Goal: Task Accomplishment & Management: Complete application form

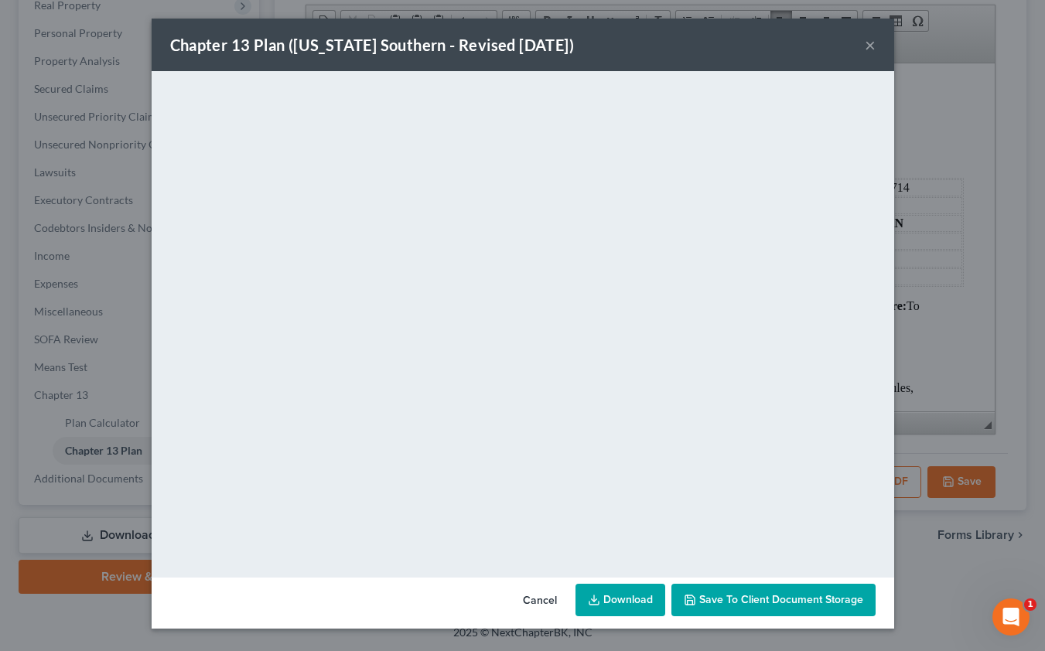
scroll to position [4310, 0]
click at [872, 49] on button "×" at bounding box center [870, 45] width 11 height 19
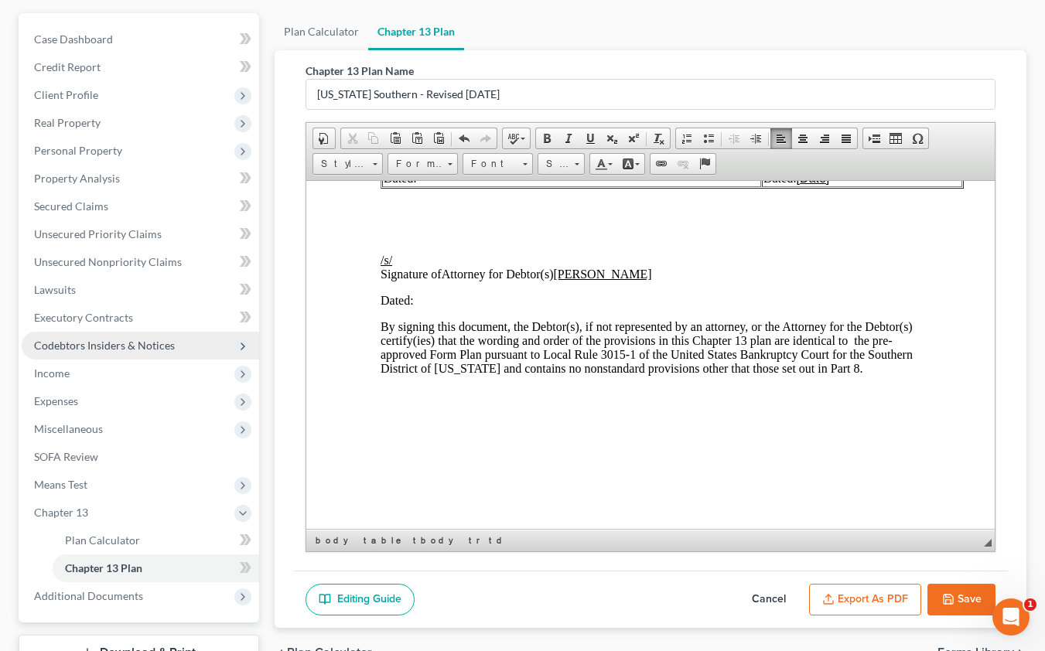
scroll to position [0, 0]
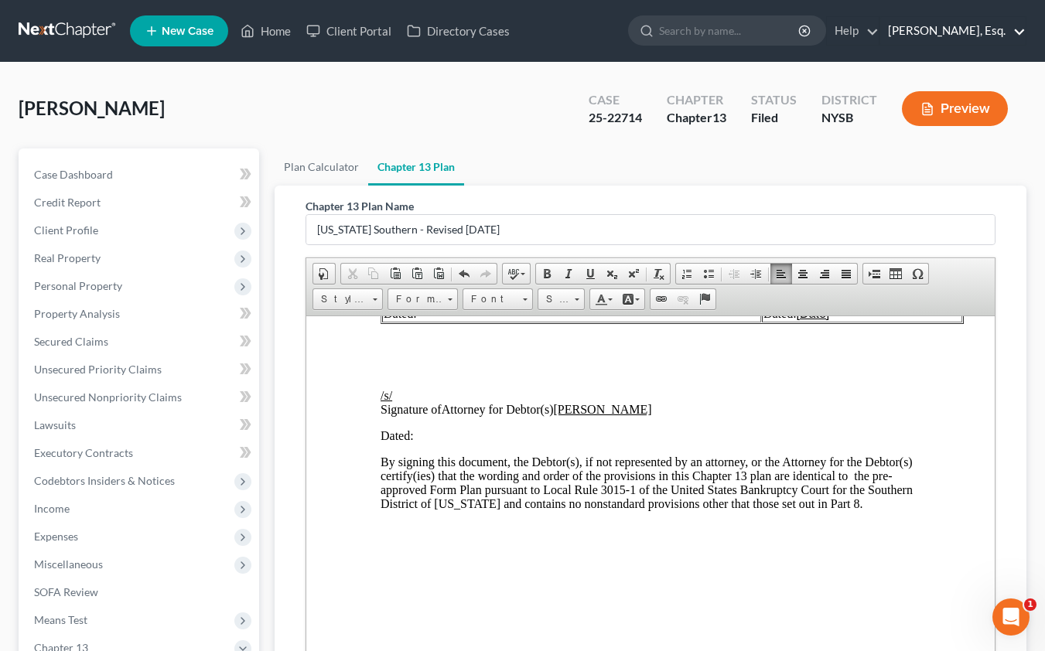
click at [940, 34] on link "[PERSON_NAME], Esq." at bounding box center [952, 31] width 145 height 28
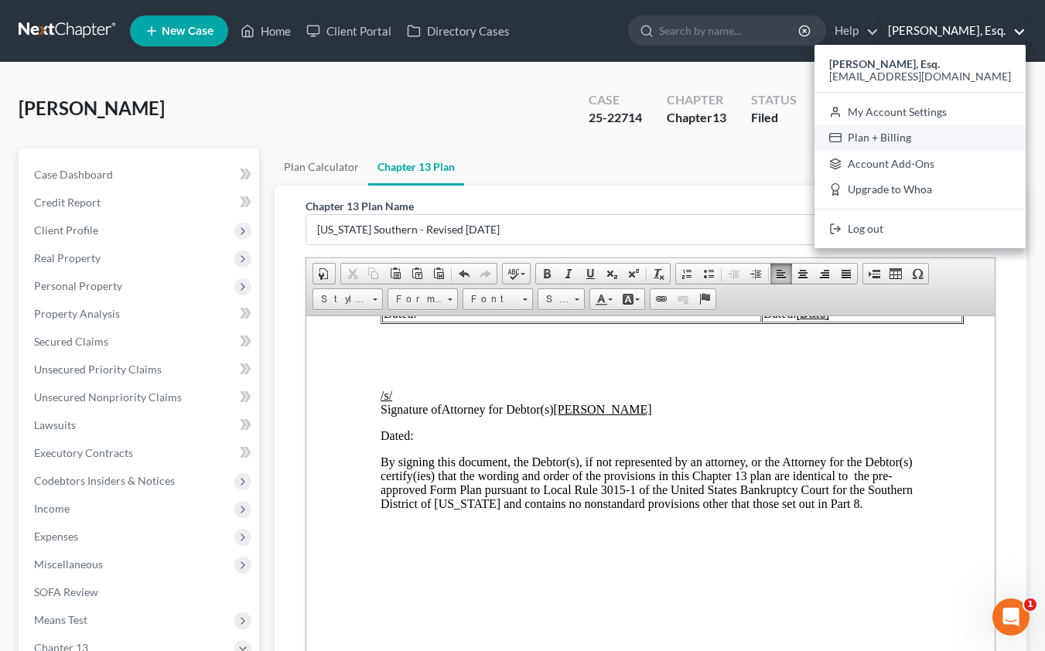
click at [920, 142] on link "Plan + Billing" at bounding box center [919, 138] width 211 height 26
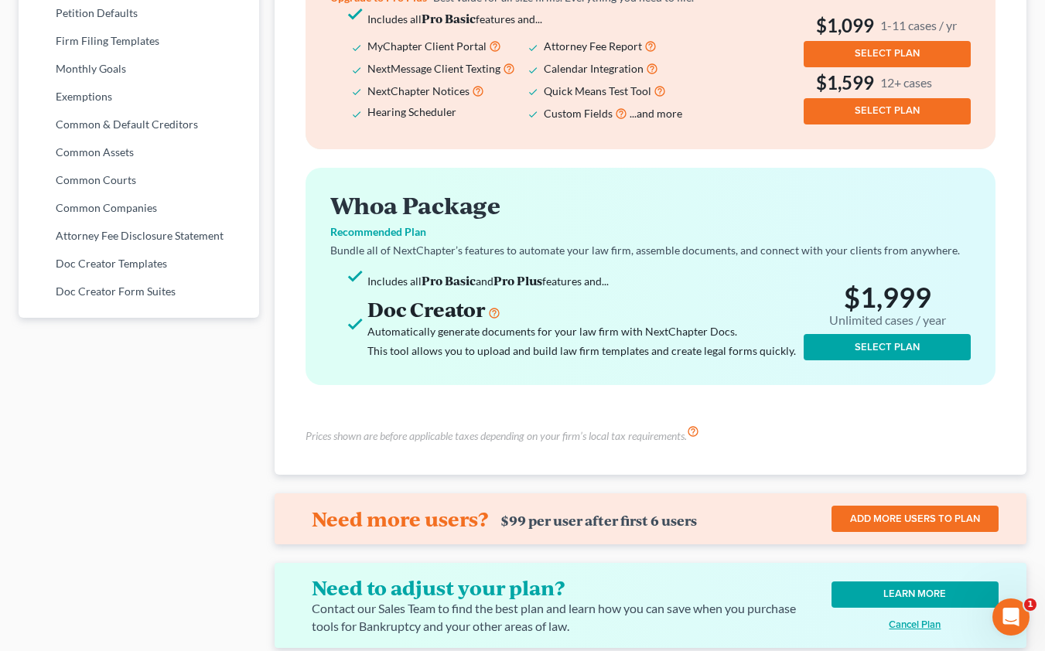
scroll to position [882, 0]
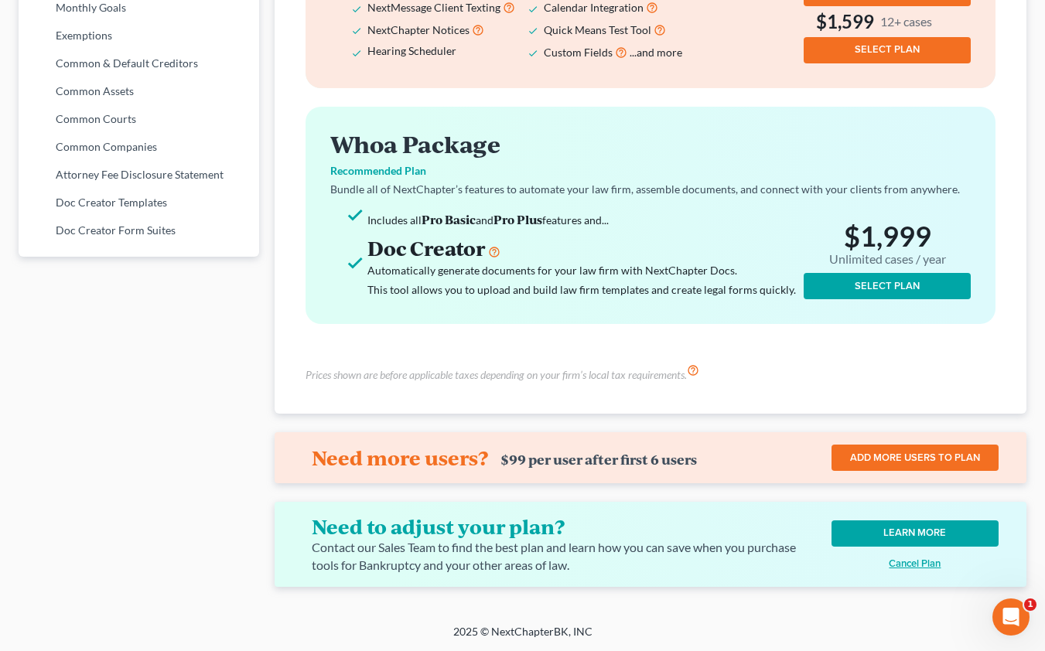
click at [921, 565] on u "Cancel Plan" at bounding box center [915, 564] width 52 height 12
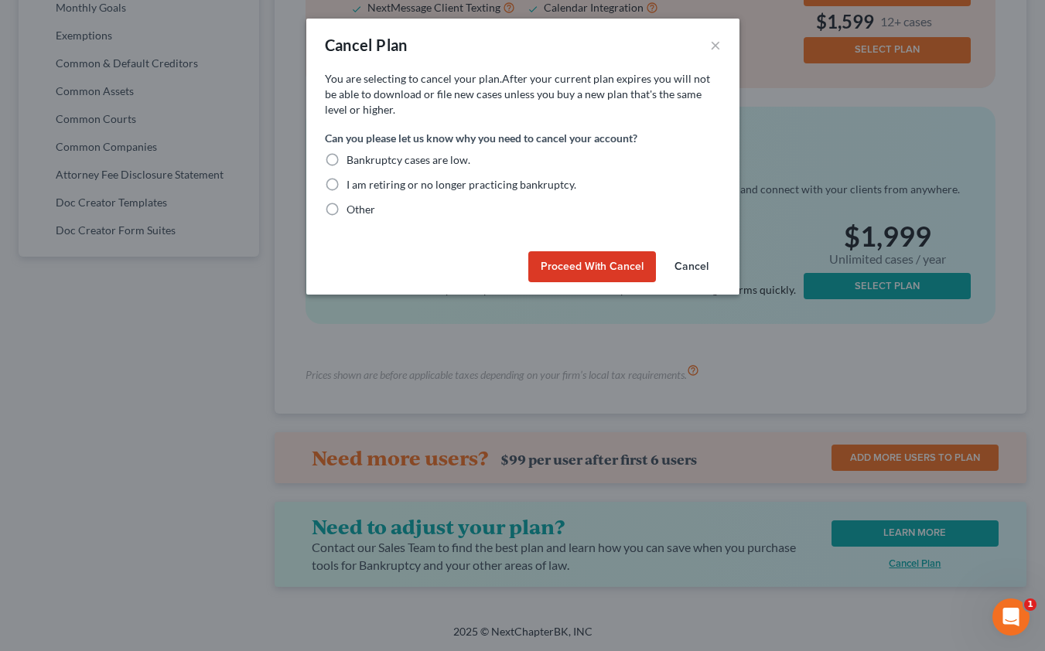
click at [346, 204] on label "Other" at bounding box center [360, 209] width 29 height 15
click at [353, 204] on input "Other" at bounding box center [358, 207] width 10 height 10
radio input "true"
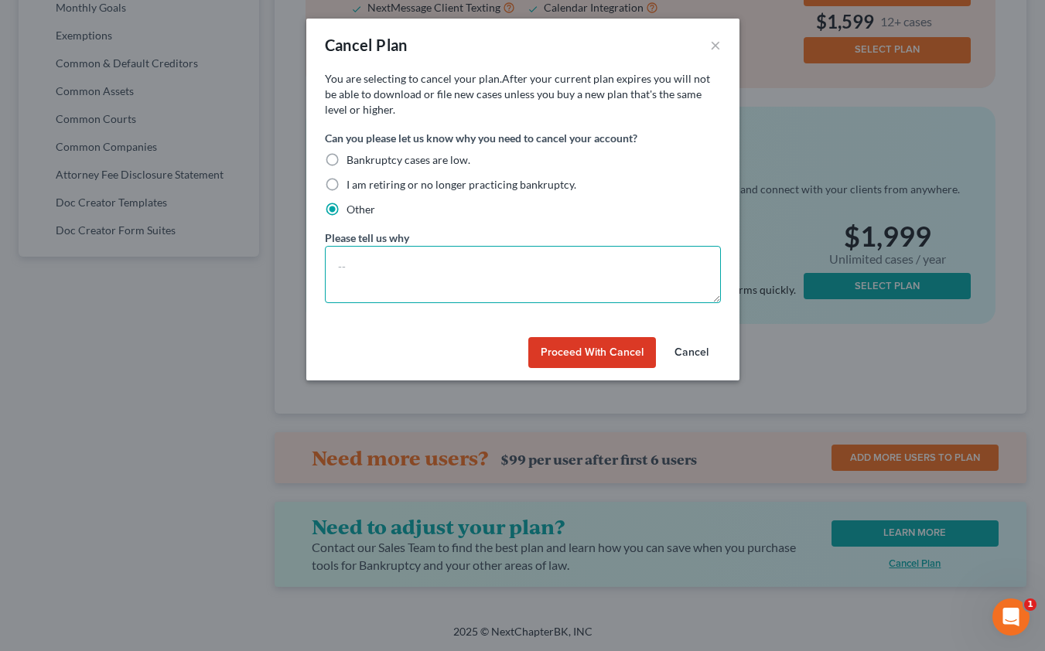
click at [449, 268] on textarea at bounding box center [523, 274] width 396 height 57
type textarea "Dissatisfied with your software and service"
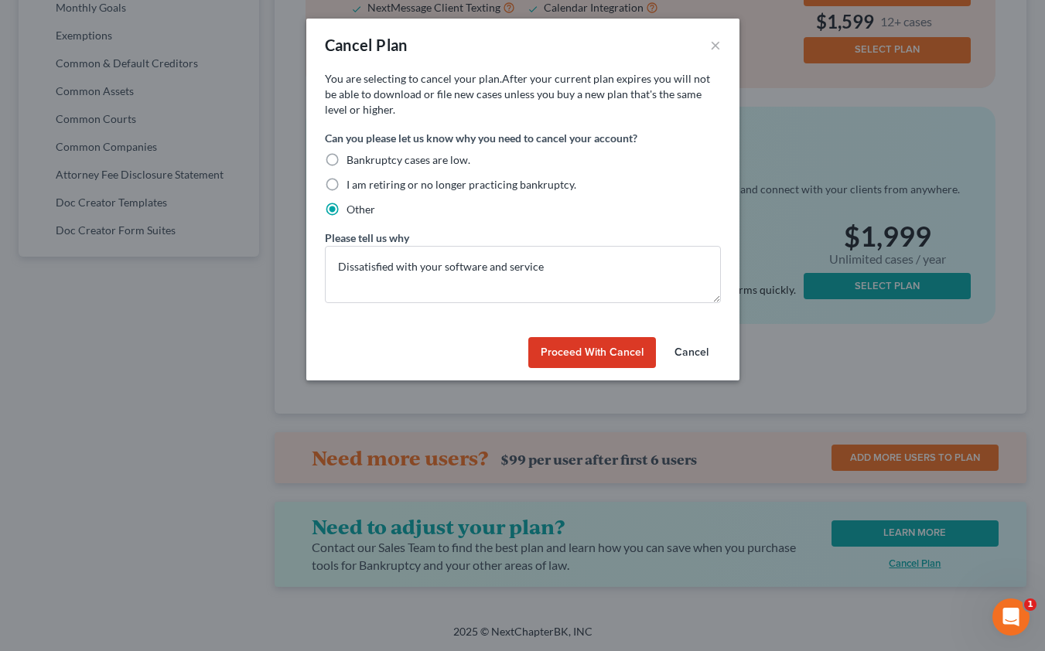
click at [568, 361] on button "Proceed with Cancel" at bounding box center [592, 352] width 128 height 31
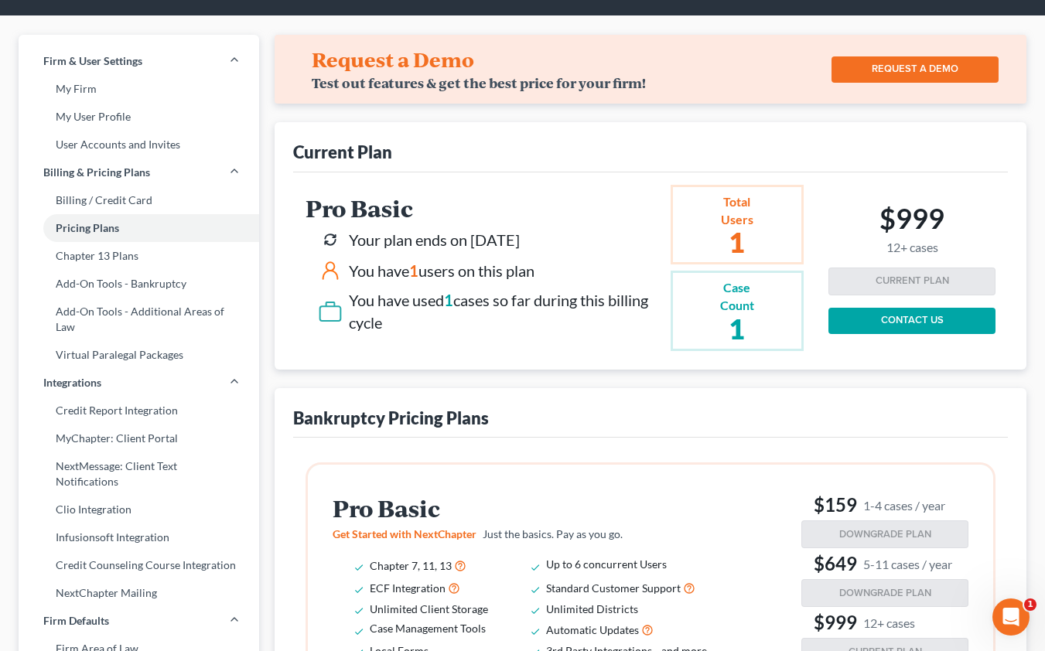
scroll to position [0, 0]
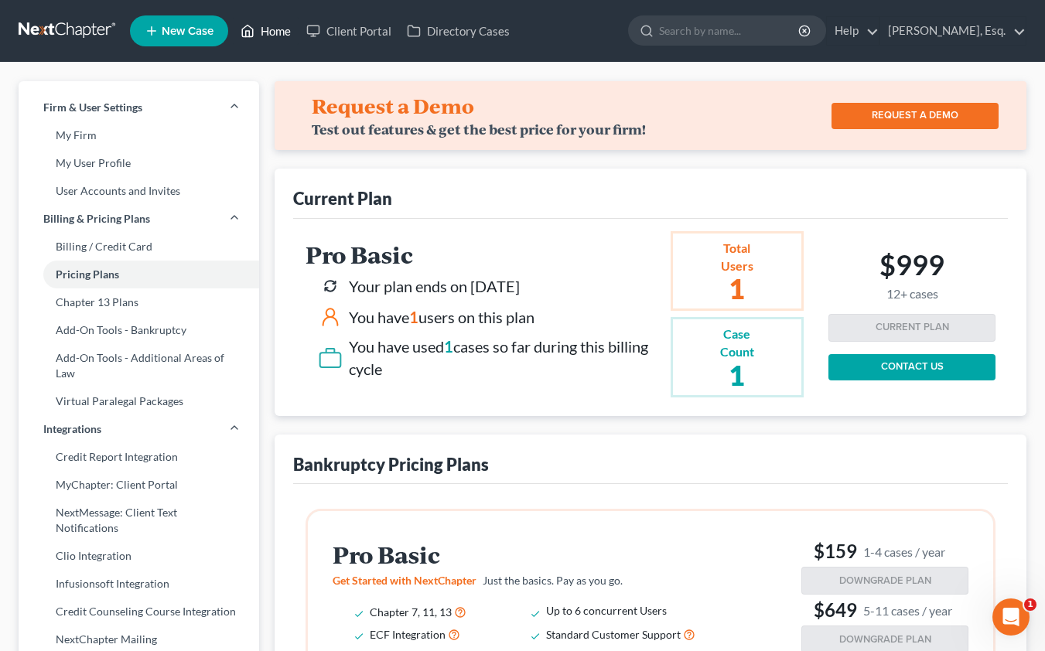
click at [278, 29] on link "Home" at bounding box center [266, 31] width 66 height 28
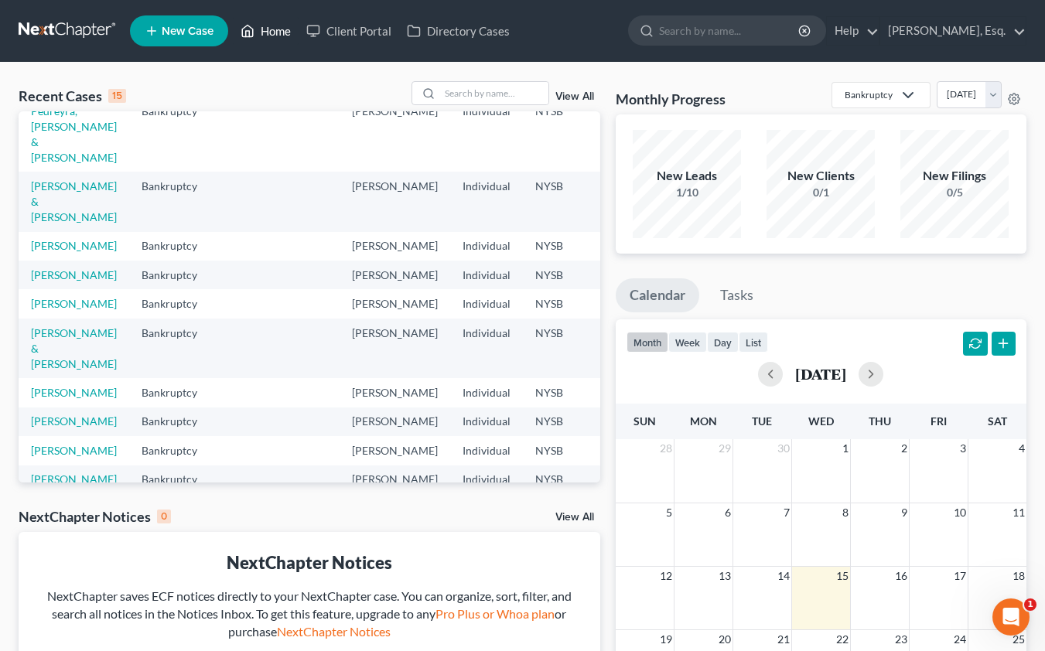
scroll to position [84, 0]
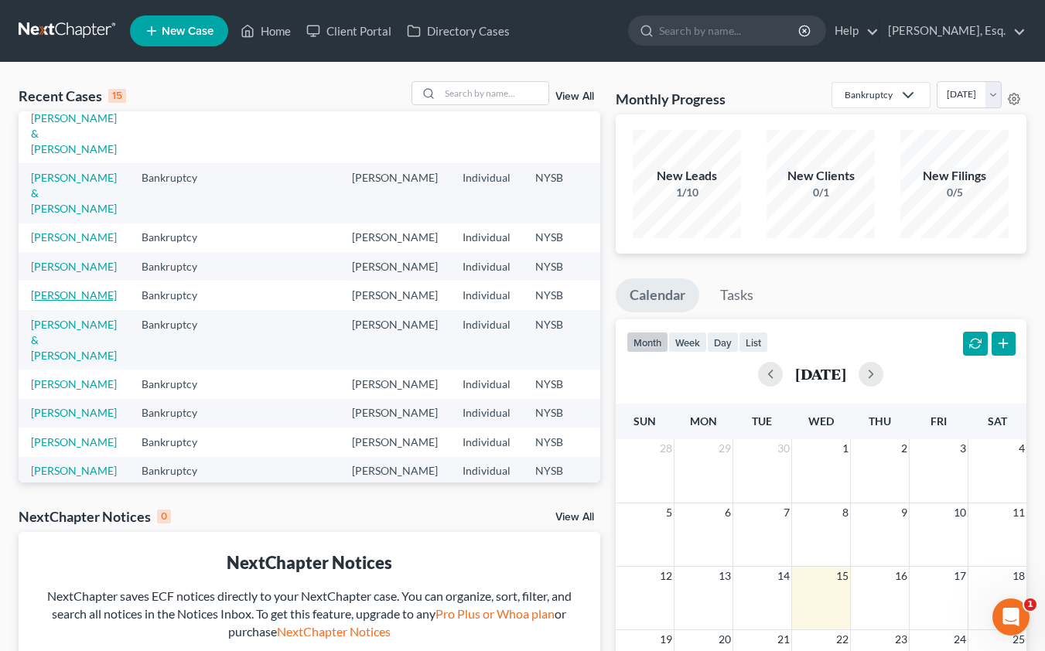
click at [74, 302] on link "[PERSON_NAME]" at bounding box center [74, 294] width 86 height 13
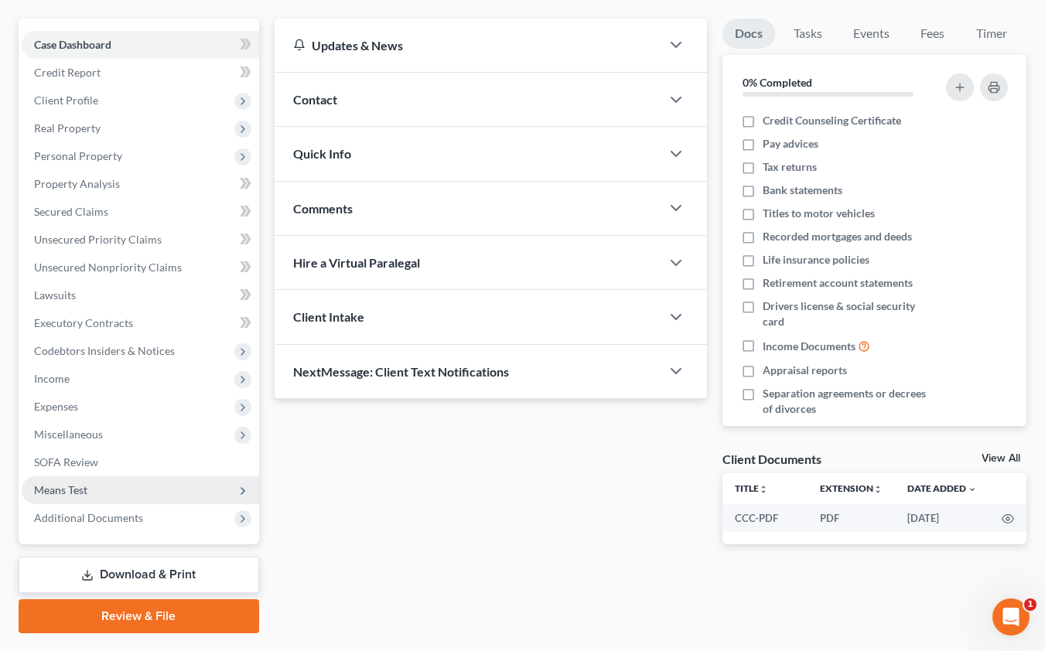
scroll to position [46, 0]
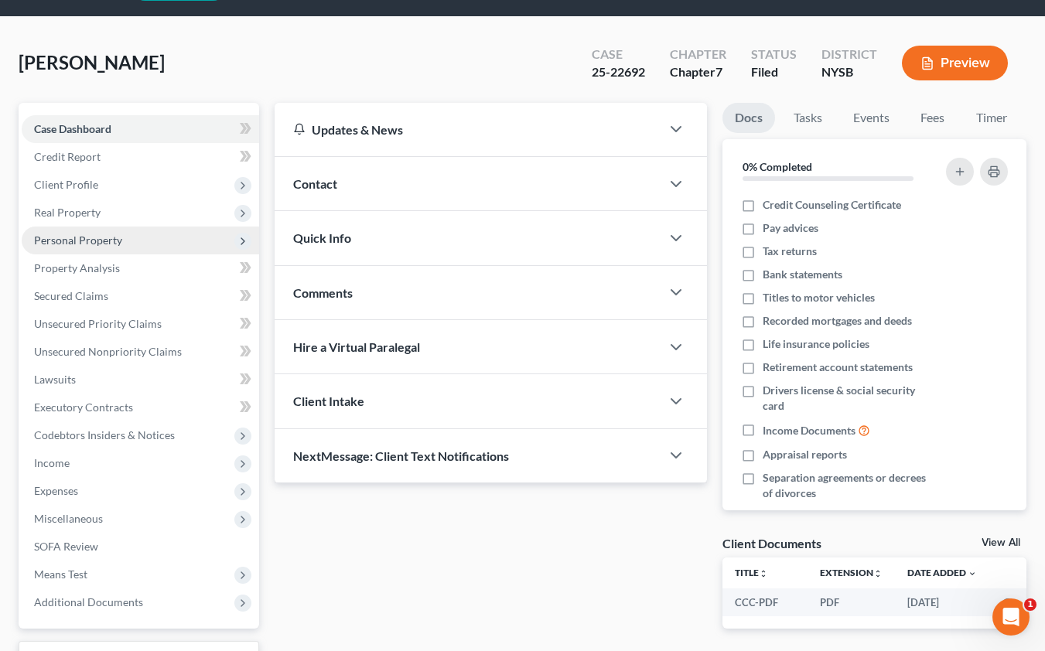
click at [108, 234] on span "Personal Property" at bounding box center [78, 240] width 88 height 13
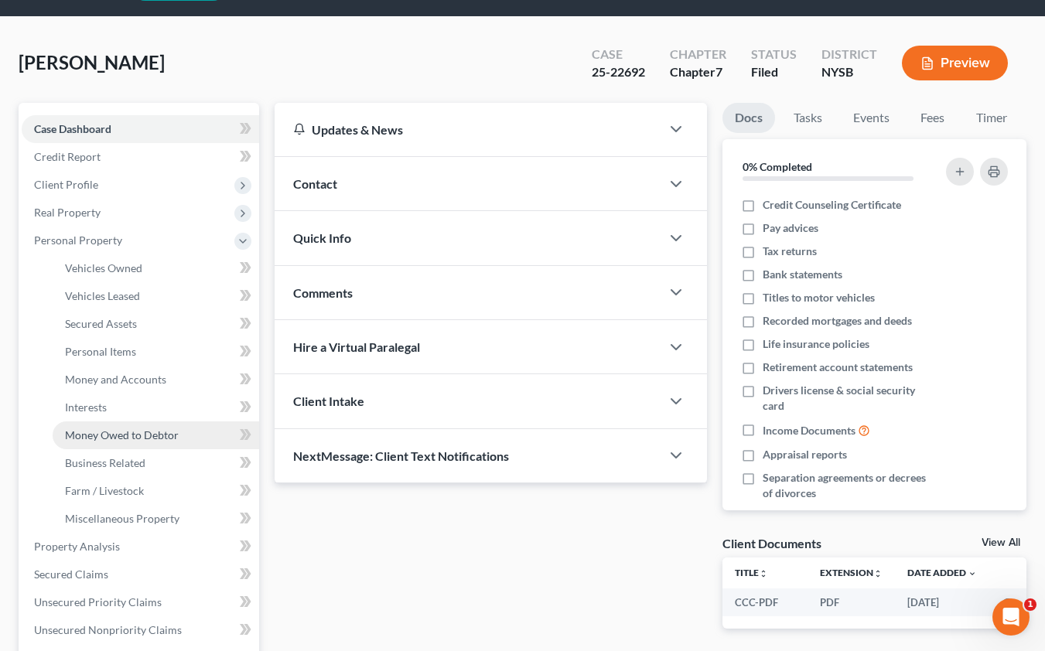
click at [94, 435] on span "Money Owed to Debtor" at bounding box center [122, 434] width 114 height 13
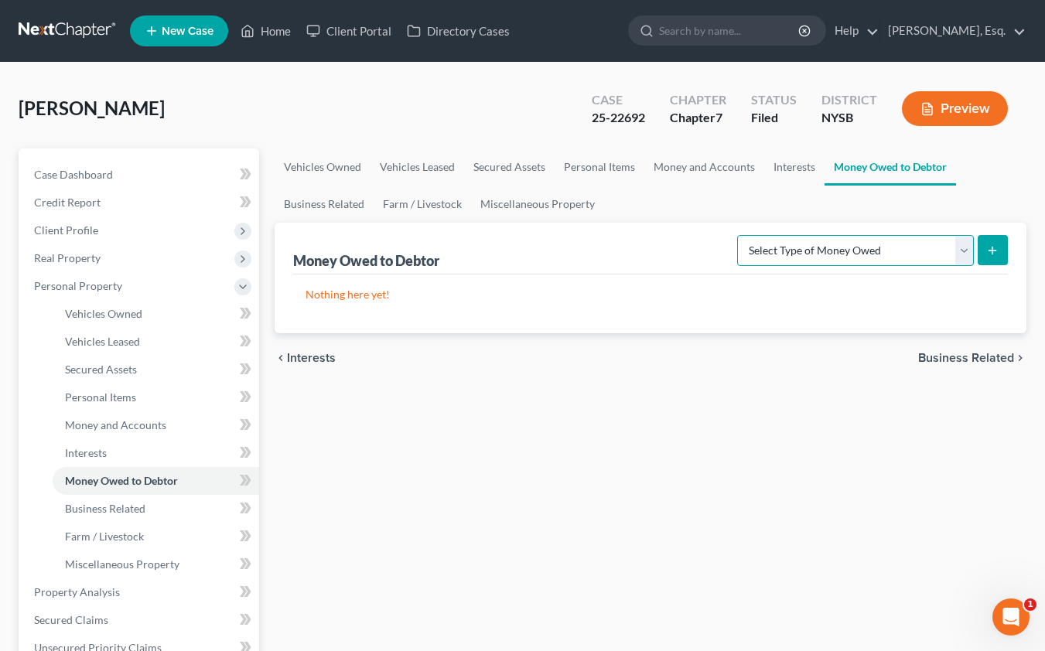
click at [868, 259] on select "Select Type of Money Owed Accounts Receivable Alimony Child Support Claims Agai…" at bounding box center [855, 250] width 237 height 31
select select "expected_tax_refund"
click at [740, 235] on select "Select Type of Money Owed Accounts Receivable Alimony Child Support Claims Agai…" at bounding box center [855, 250] width 237 height 31
click at [992, 247] on line "submit" at bounding box center [992, 250] width 0 height 7
select select "0"
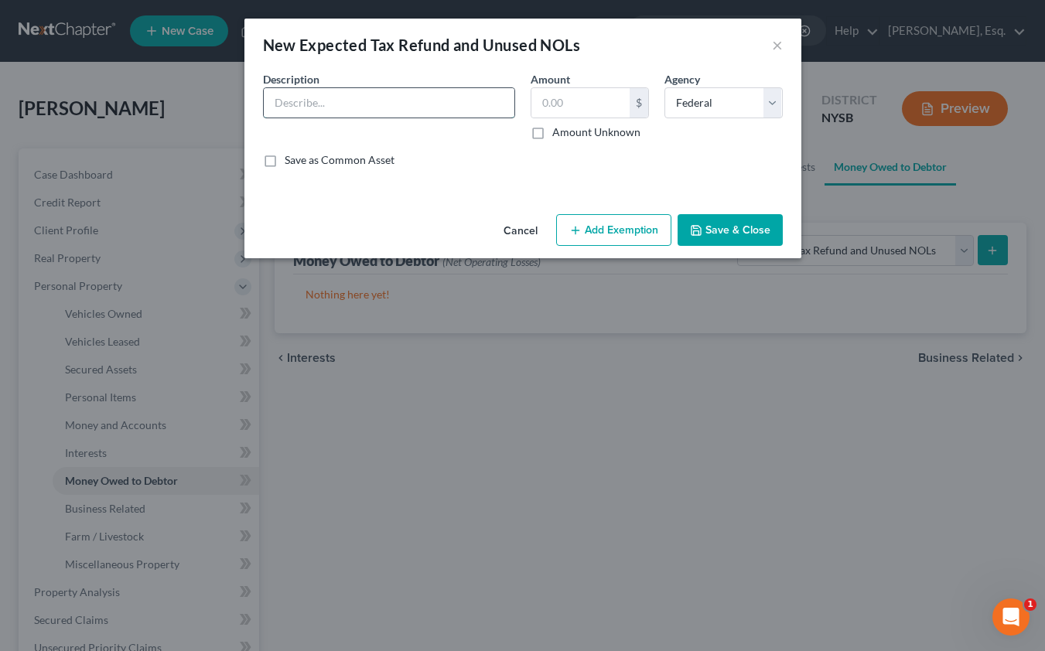
click at [441, 96] on input "text" at bounding box center [389, 102] width 251 height 29
click at [322, 107] on input "NYS 2024 Possible Tax Refund" at bounding box center [389, 102] width 251 height 29
click at [343, 105] on input "NYS 2023 Possible Tax Refund" at bounding box center [389, 102] width 251 height 29
type input "NYS 2023 Tax Refund"
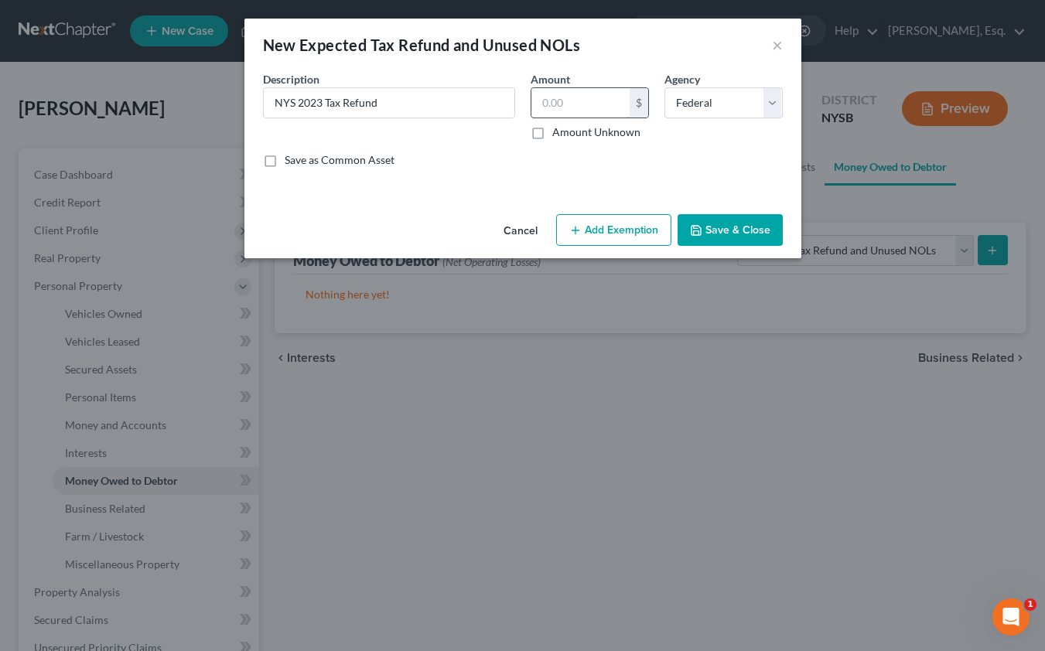
click at [569, 101] on input "text" at bounding box center [580, 102] width 98 height 29
type input "169"
click at [688, 109] on select "Select Federal State Local" at bounding box center [723, 102] width 118 height 31
select select "1"
click at [664, 87] on select "Select Federal State Local" at bounding box center [723, 102] width 118 height 31
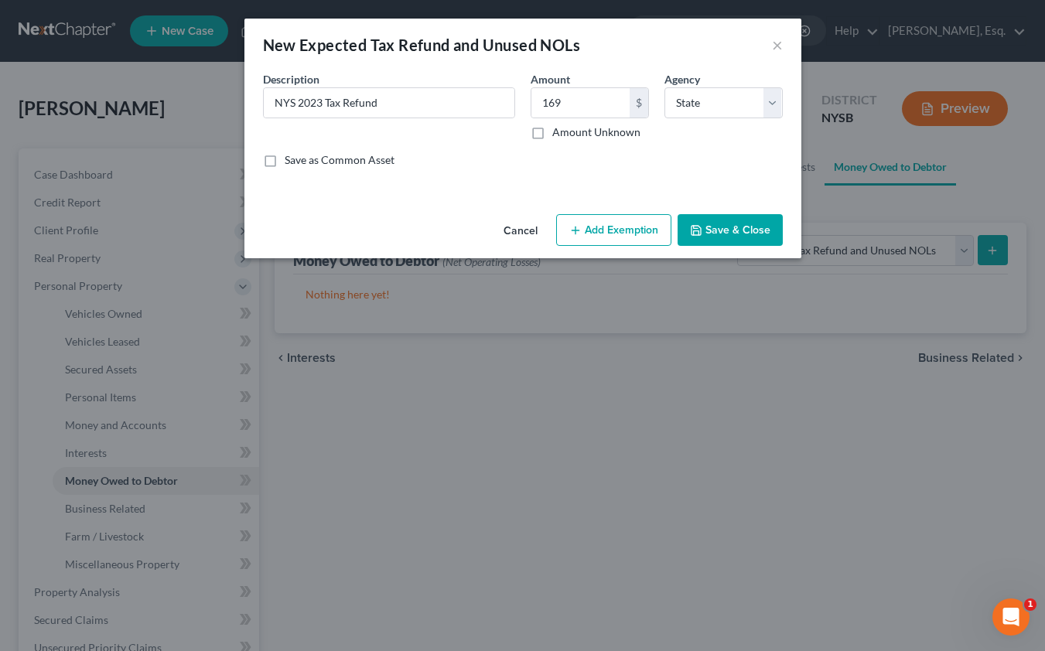
click at [607, 231] on button "Add Exemption" at bounding box center [613, 230] width 115 height 32
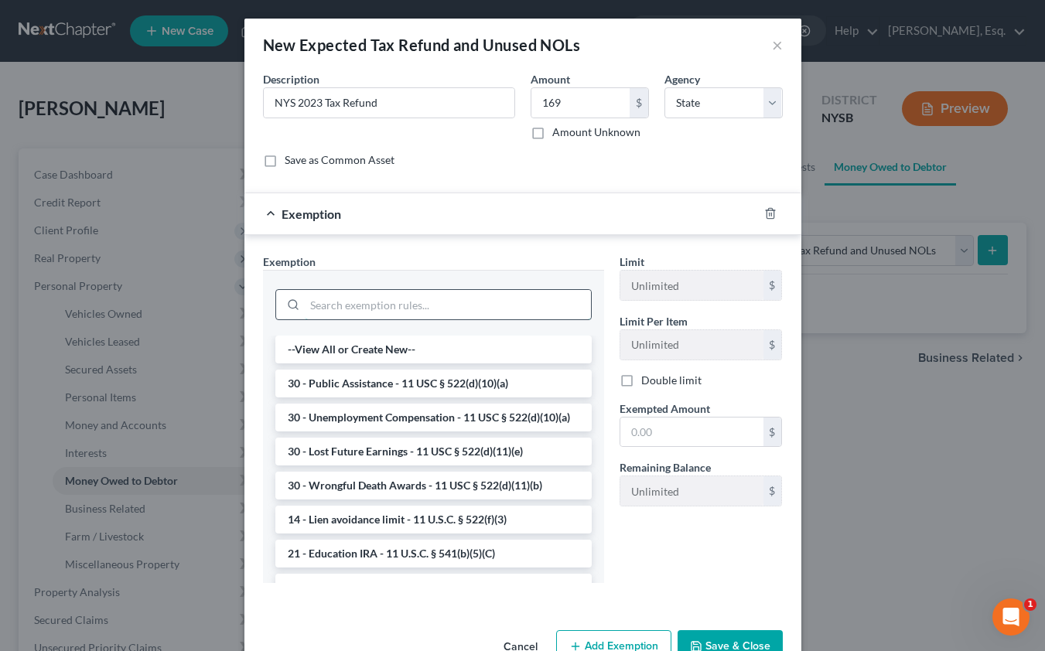
click at [424, 301] on input "search" at bounding box center [448, 304] width 286 height 29
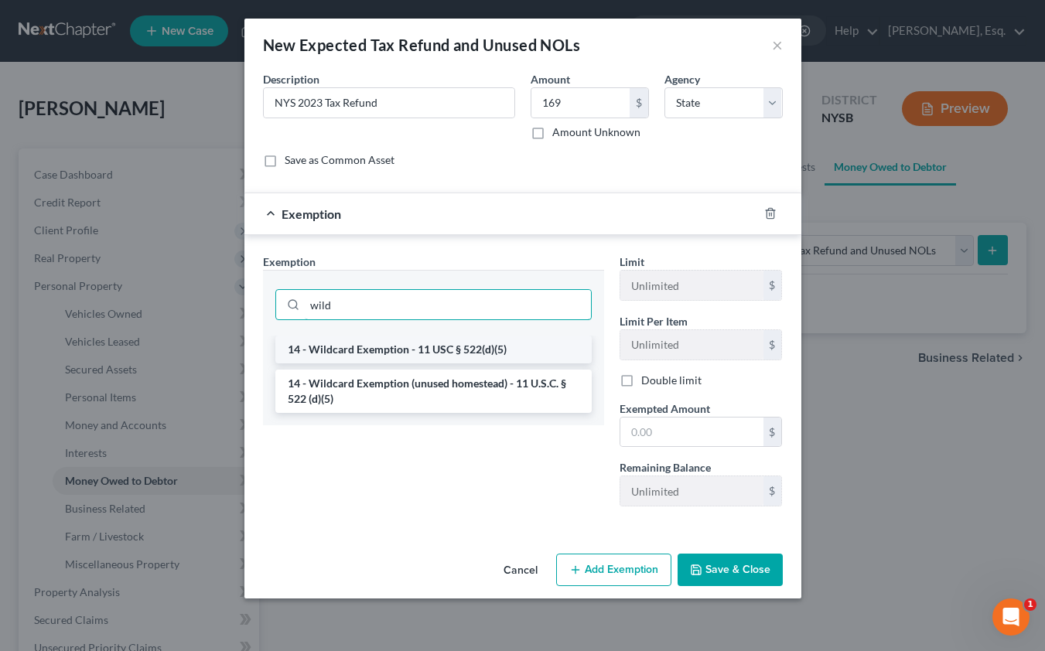
type input "wild"
click at [423, 347] on li "14 - Wildcard Exemption - 11 USC § 522(d)(5)" at bounding box center [433, 350] width 316 height 28
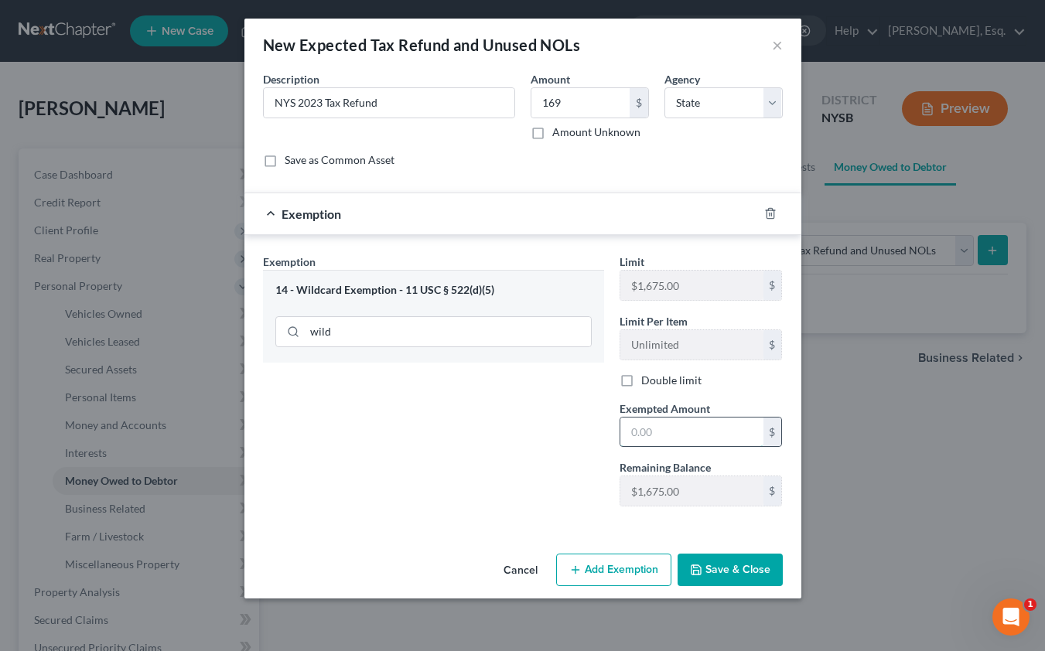
click at [651, 432] on input "text" at bounding box center [691, 432] width 143 height 29
type input "169"
click at [721, 576] on button "Save & Close" at bounding box center [729, 570] width 105 height 32
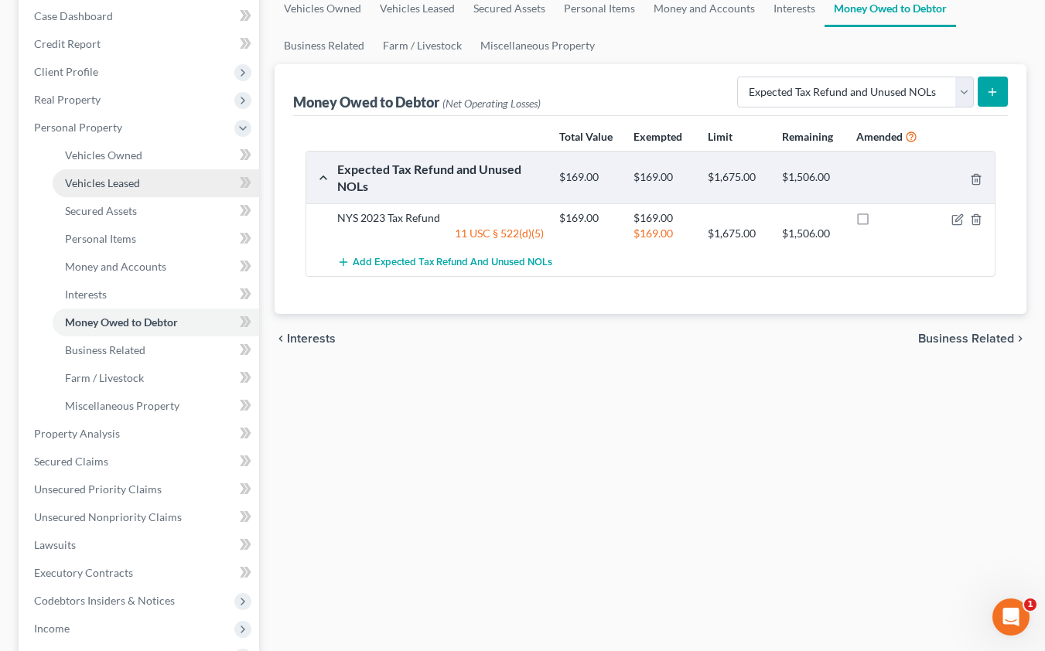
scroll to position [294, 0]
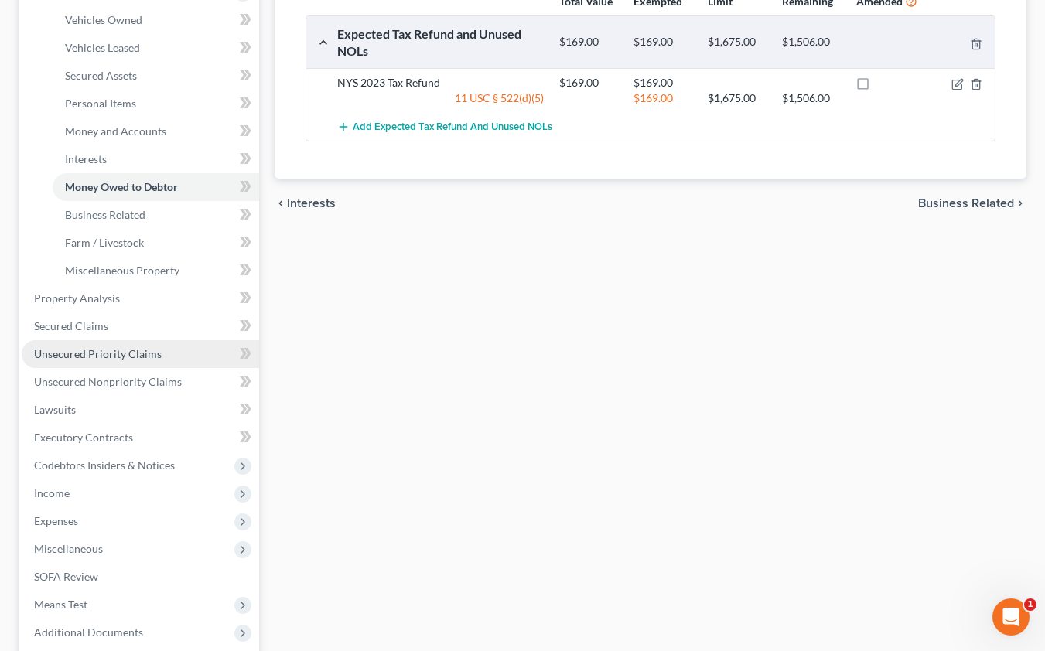
click at [142, 359] on span "Unsecured Priority Claims" at bounding box center [98, 353] width 128 height 13
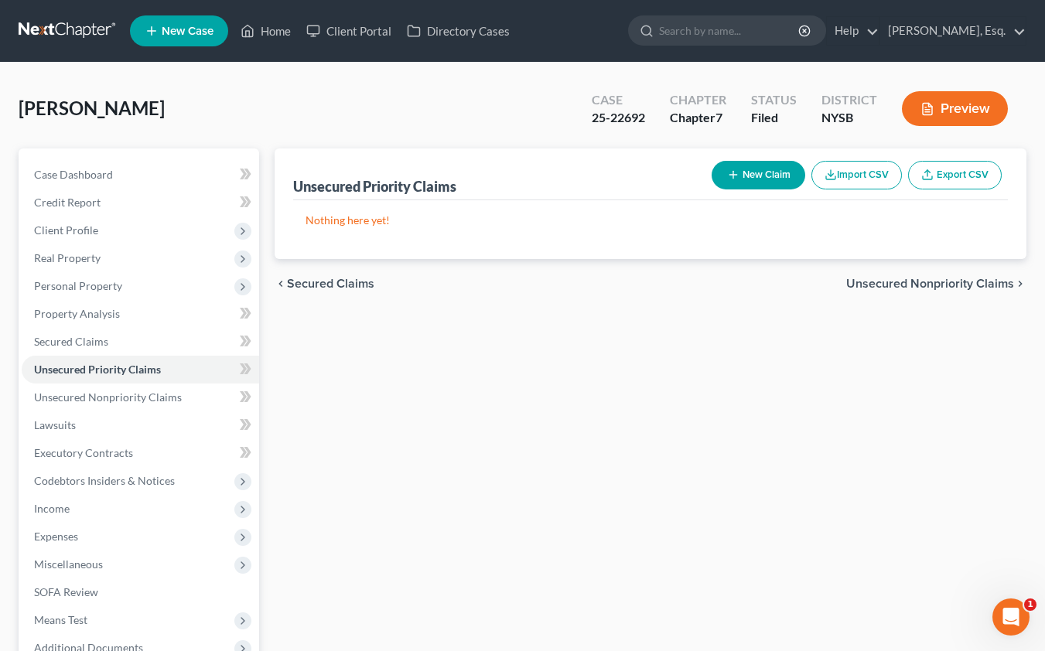
click at [771, 174] on button "New Claim" at bounding box center [759, 175] width 94 height 29
select select "0"
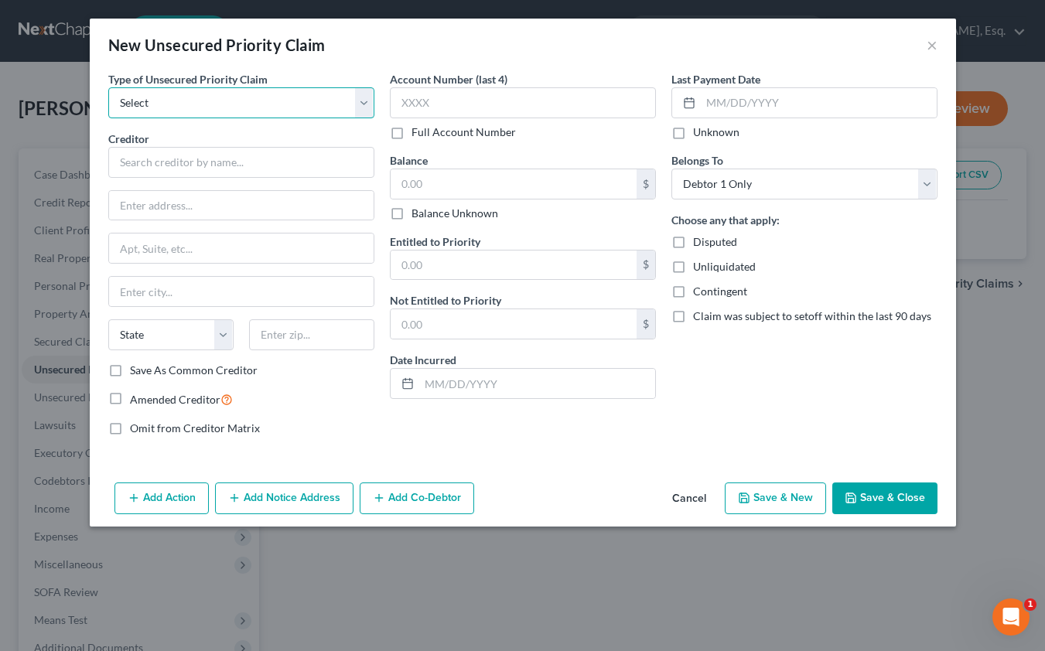
click at [275, 105] on select "Select Taxes & Other Government Units Domestic Support Obligations Extensions o…" at bounding box center [241, 102] width 266 height 31
select select "0"
click at [108, 87] on select "Select Taxes & Other Government Units Domestic Support Obligations Extensions o…" at bounding box center [241, 102] width 266 height 31
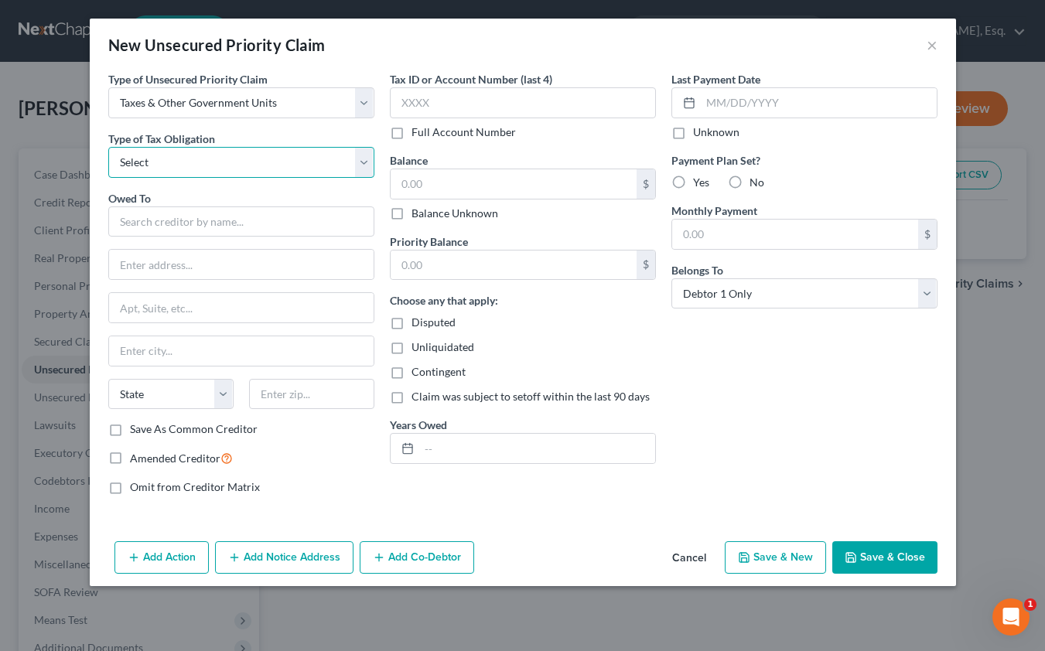
click at [237, 163] on select "Select Federal City State Franchise Tax Board Other" at bounding box center [241, 162] width 266 height 31
select select "2"
click at [108, 147] on select "Select Federal City State Franchise Tax Board Other" at bounding box center [241, 162] width 266 height 31
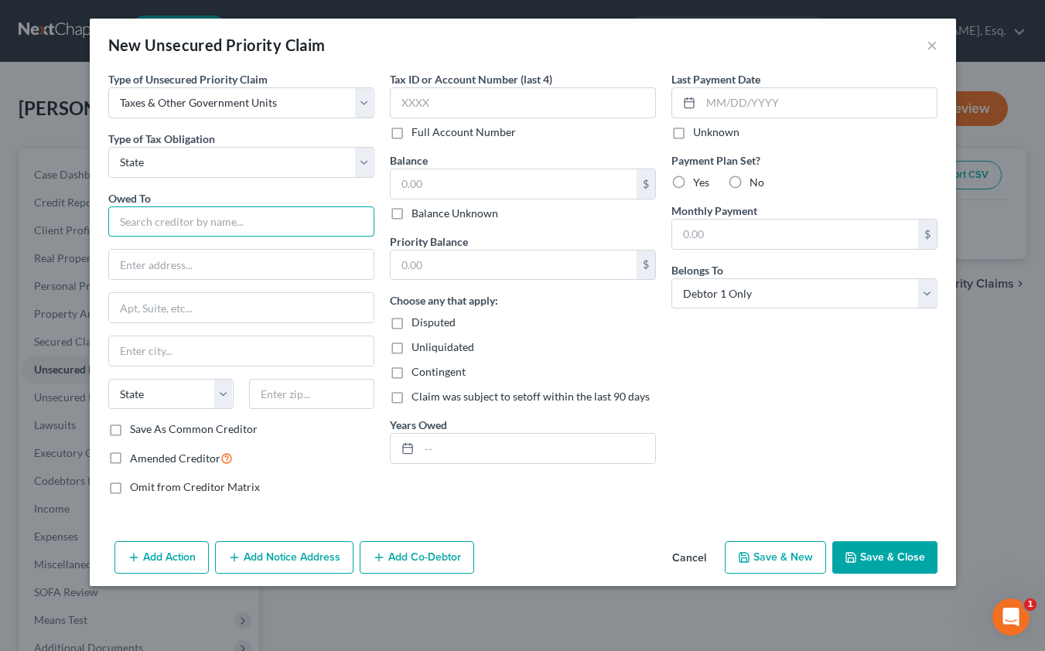
click at [206, 225] on input "text" at bounding box center [241, 221] width 266 height 31
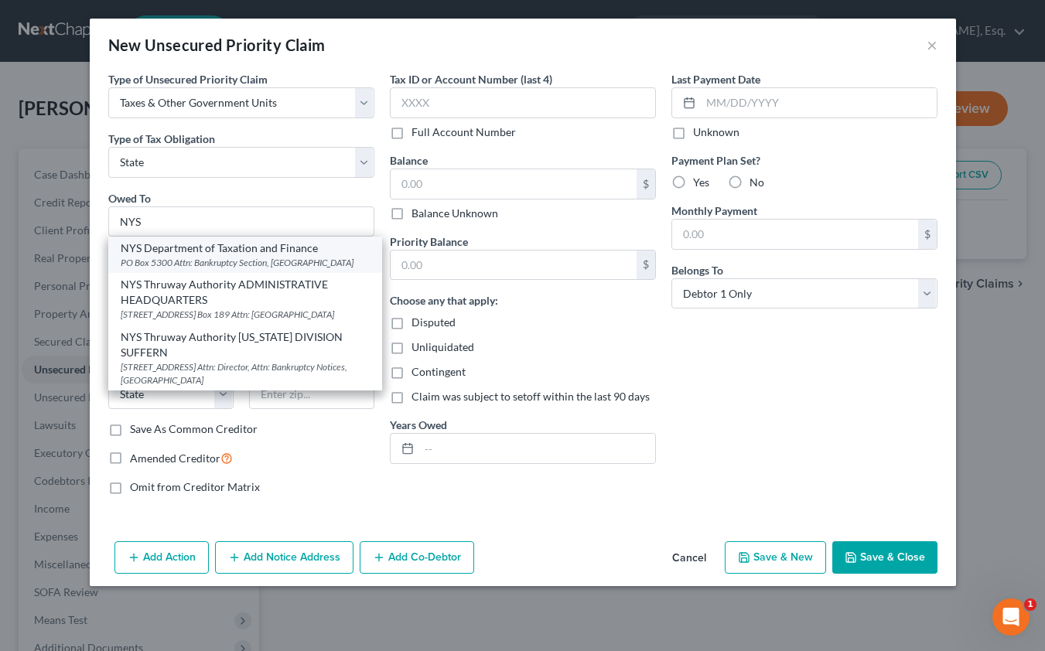
click at [188, 259] on div "PO Box 5300 Attn: Bankruptcy Section, [GEOGRAPHIC_DATA]" at bounding box center [245, 262] width 249 height 13
type input "NYS Department of Taxation and Finance"
type input "PO Box 5300"
type input "Attn: Bankruptcy Section"
type input "[GEOGRAPHIC_DATA]"
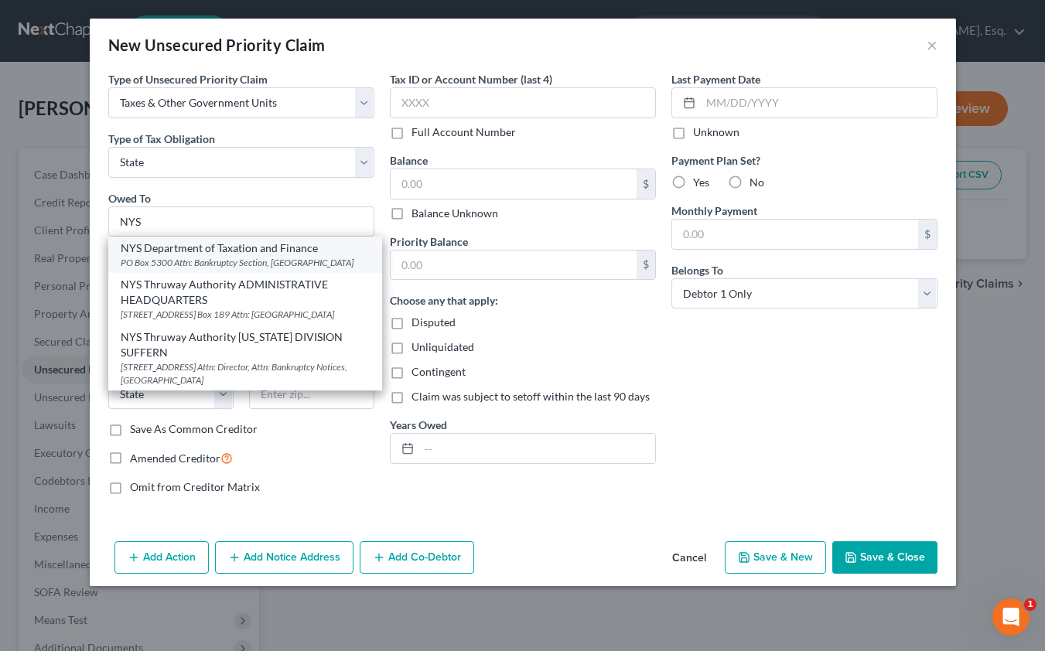
select select "35"
type input "12205"
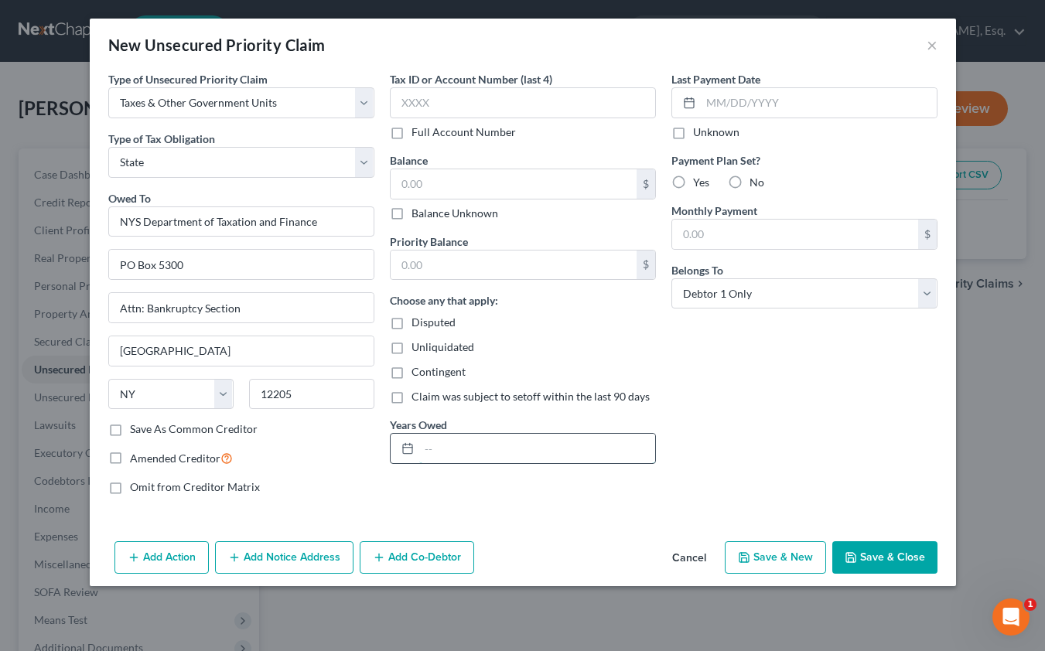
click at [440, 449] on input "text" at bounding box center [537, 448] width 236 height 29
type input "2024"
click at [414, 184] on input "text" at bounding box center [514, 183] width 246 height 29
paste input "445"
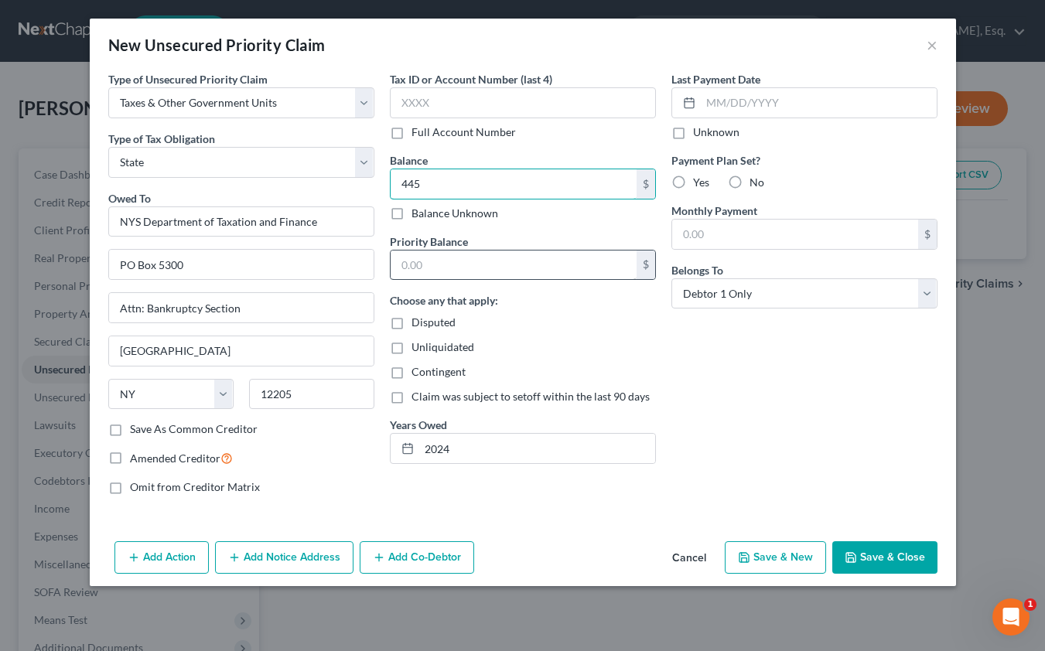
type input "445"
click at [417, 254] on input "text" at bounding box center [514, 265] width 246 height 29
paste input "445"
type input "445"
click at [749, 185] on label "No" at bounding box center [756, 182] width 15 height 15
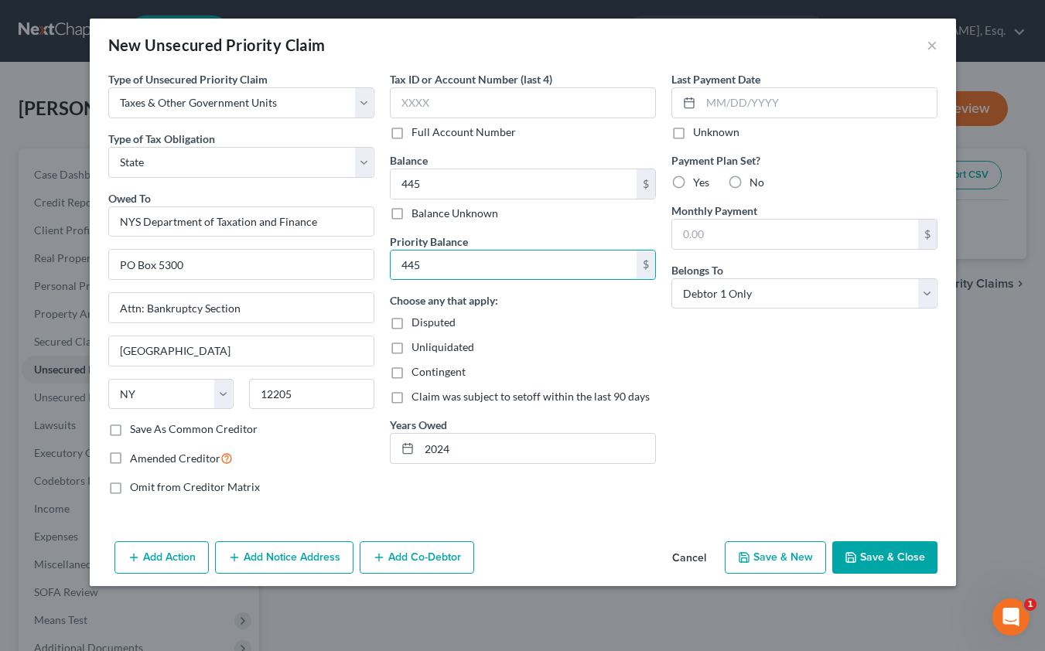
click at [756, 185] on input "No" at bounding box center [761, 180] width 10 height 10
radio input "true"
click at [886, 549] on button "Save & Close" at bounding box center [884, 557] width 105 height 32
type input "445.00"
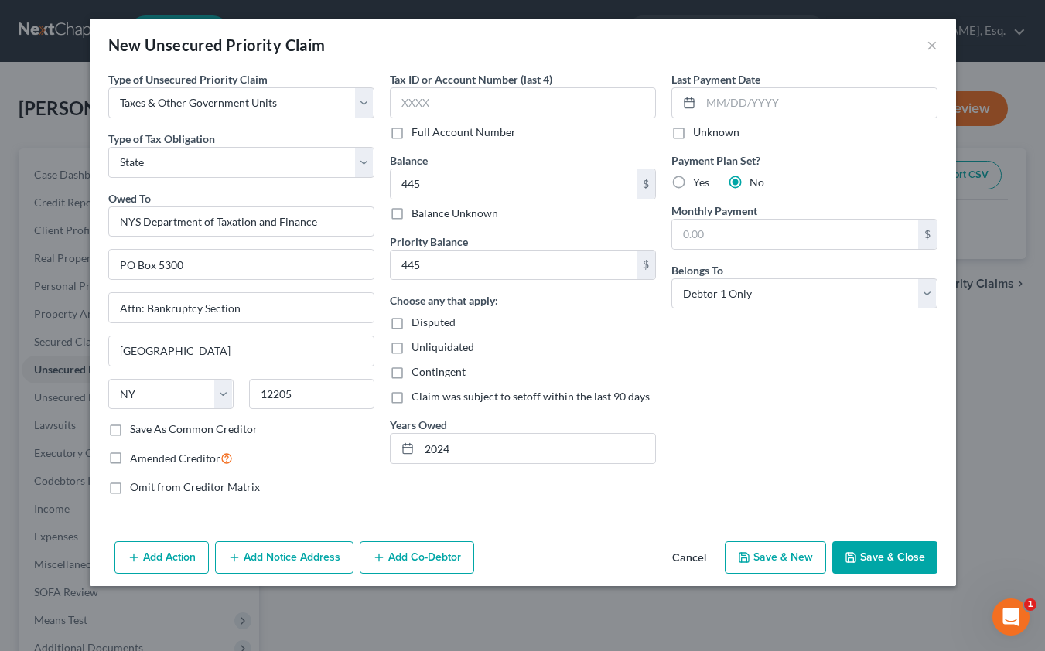
type input "0.00"
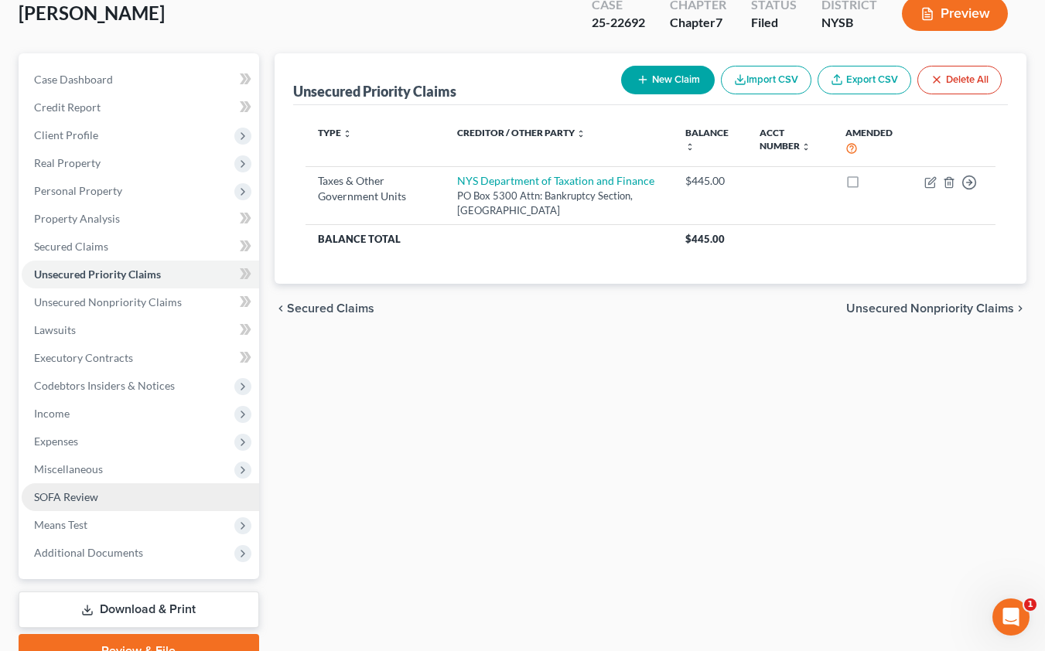
click at [130, 497] on link "SOFA Review" at bounding box center [140, 497] width 237 height 28
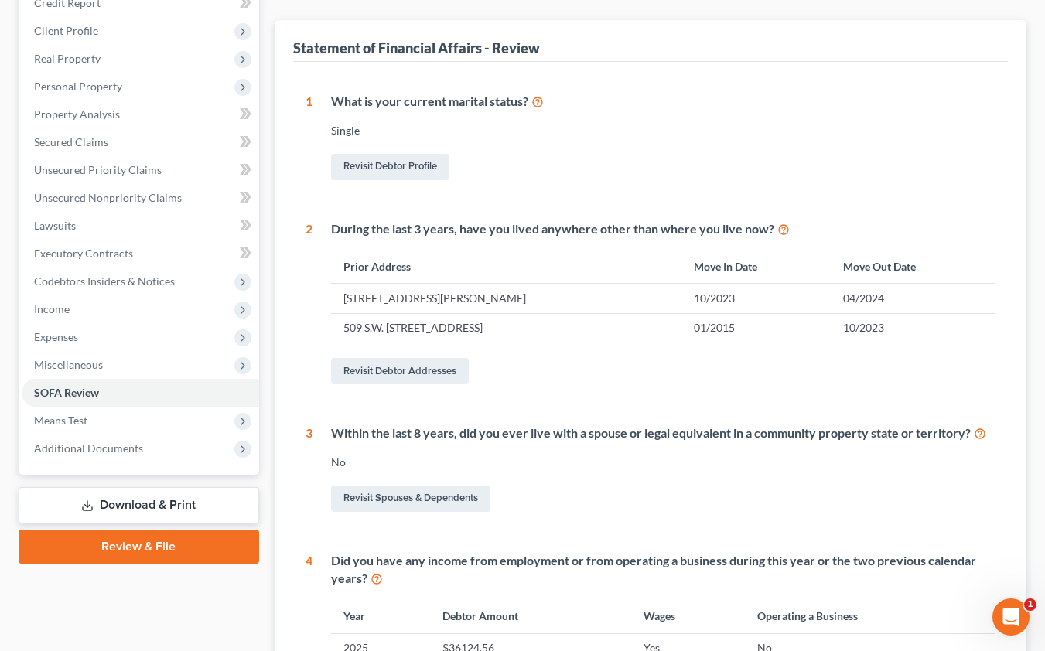
scroll to position [204, 0]
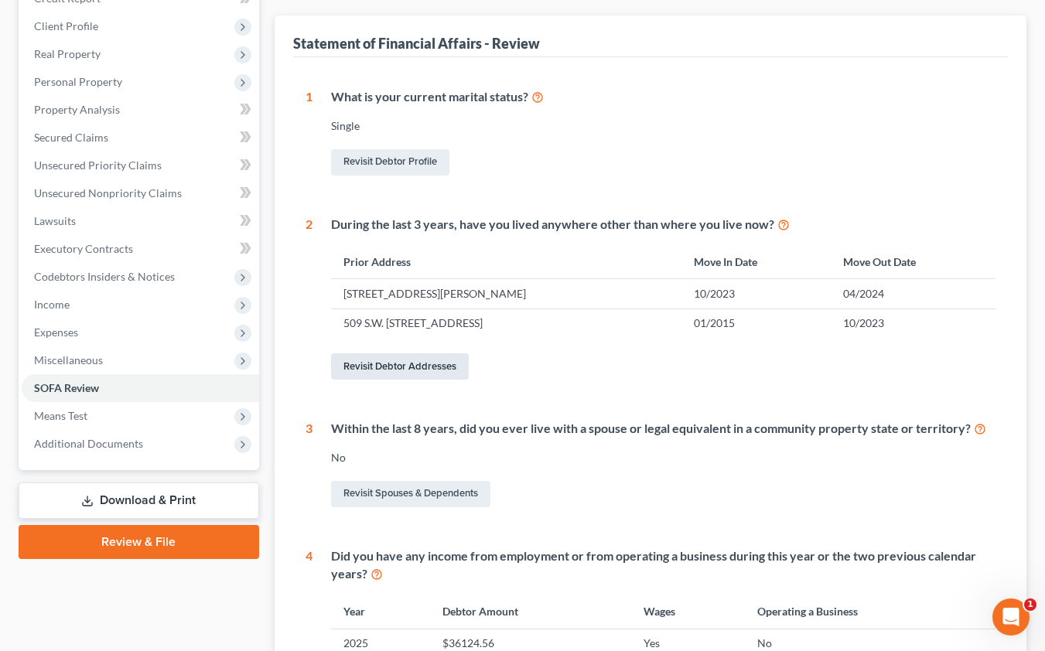
click at [425, 369] on link "Revisit Debtor Addresses" at bounding box center [400, 366] width 138 height 26
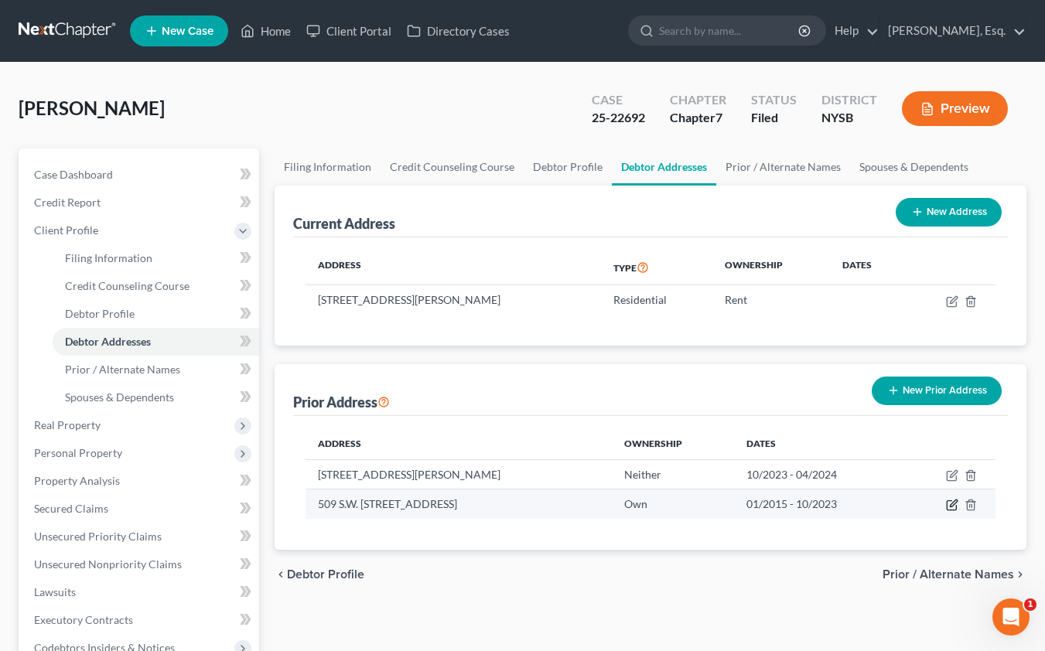
click at [951, 510] on icon "button" at bounding box center [952, 505] width 12 height 12
select select "9"
select select "5"
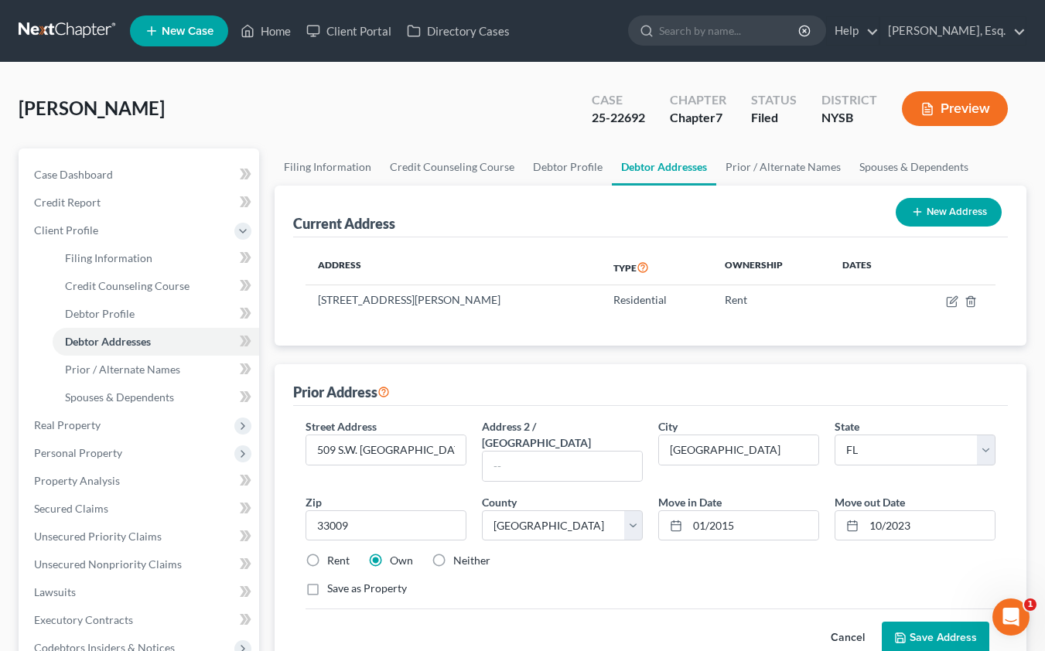
click at [327, 553] on label "Rent" at bounding box center [338, 560] width 22 height 15
click at [333, 553] on input "Rent" at bounding box center [338, 558] width 10 height 10
radio input "true"
click at [917, 622] on button "Save Address" at bounding box center [936, 638] width 108 height 32
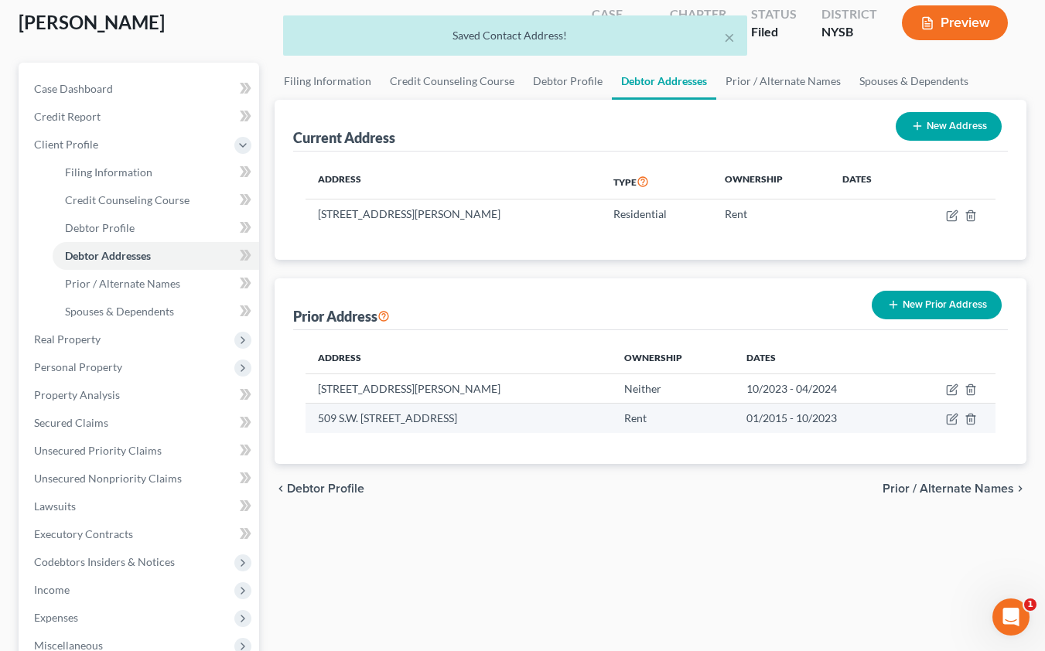
scroll to position [87, 0]
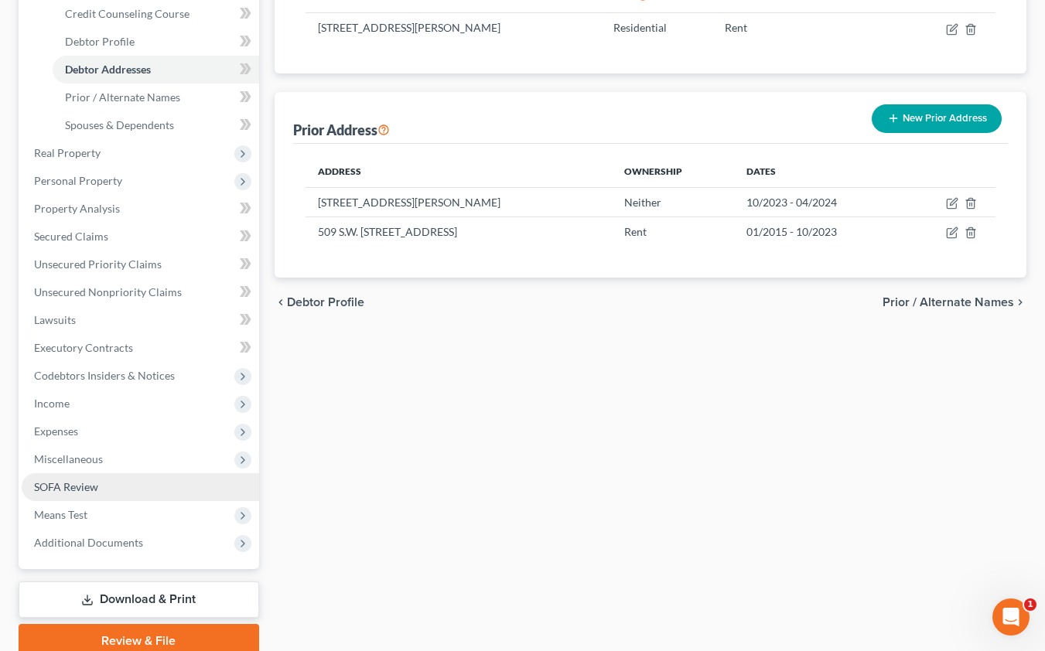
click at [97, 482] on span "SOFA Review" at bounding box center [66, 486] width 64 height 13
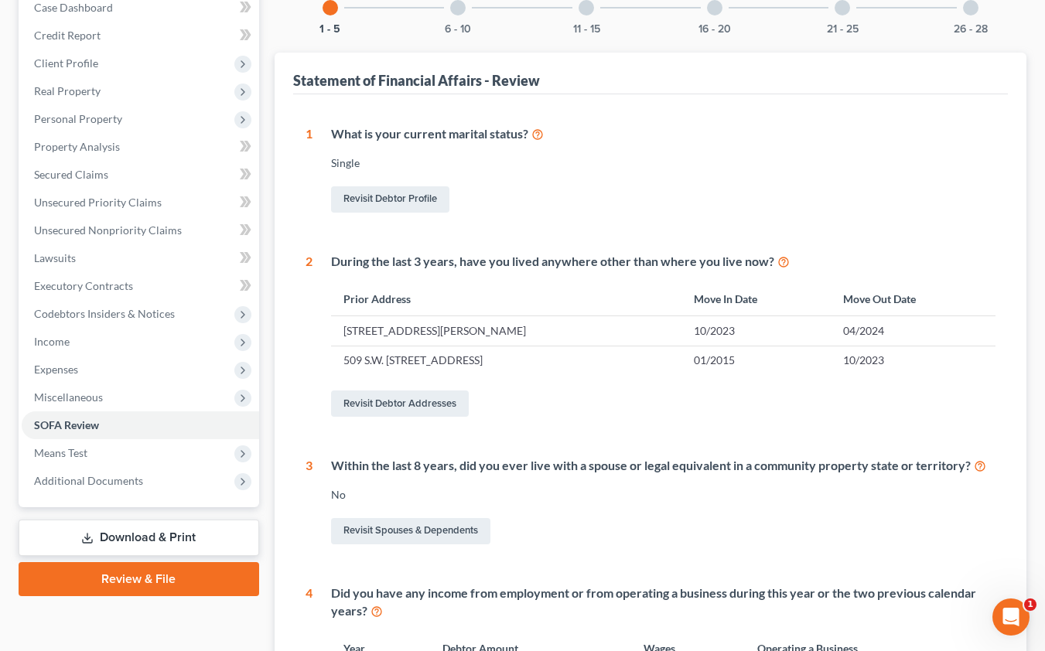
scroll to position [56, 0]
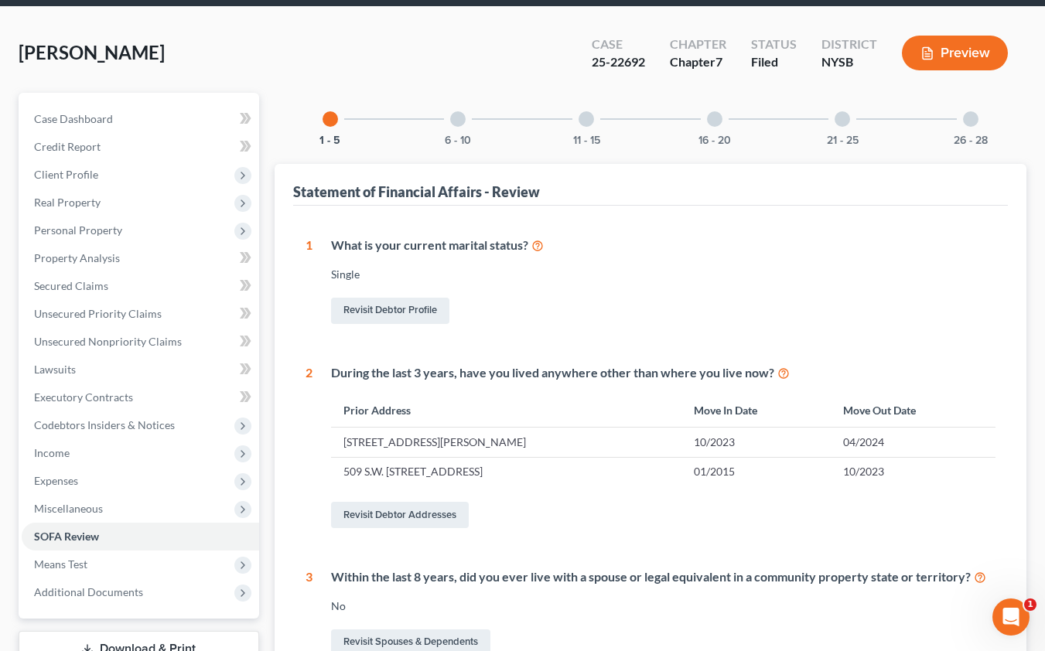
click at [483, 121] on div "6 - 10" at bounding box center [458, 119] width 53 height 53
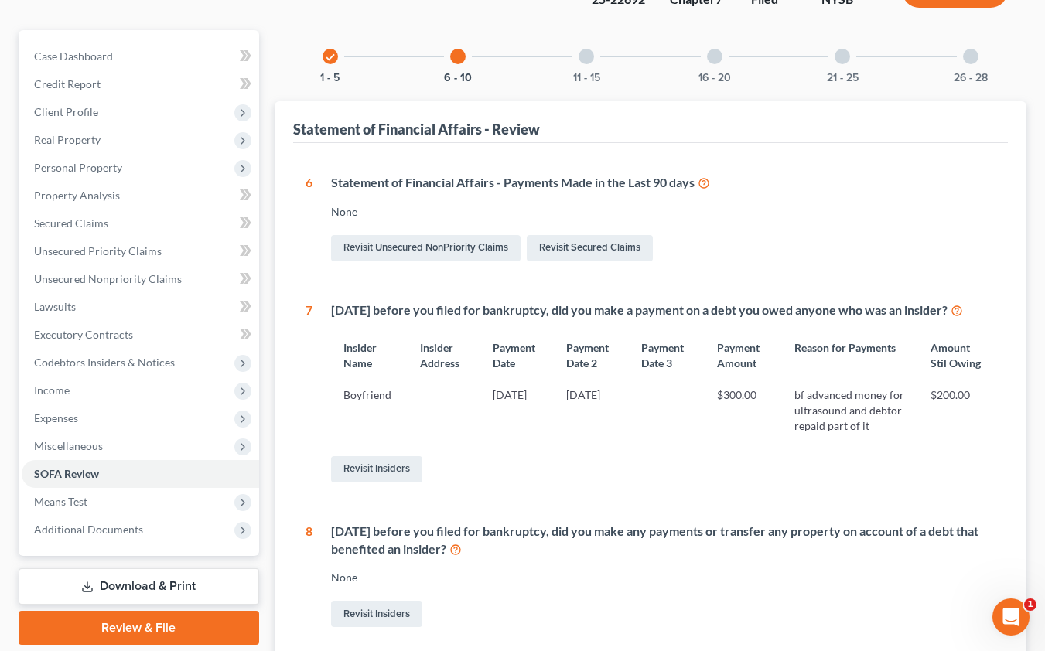
scroll to position [147, 0]
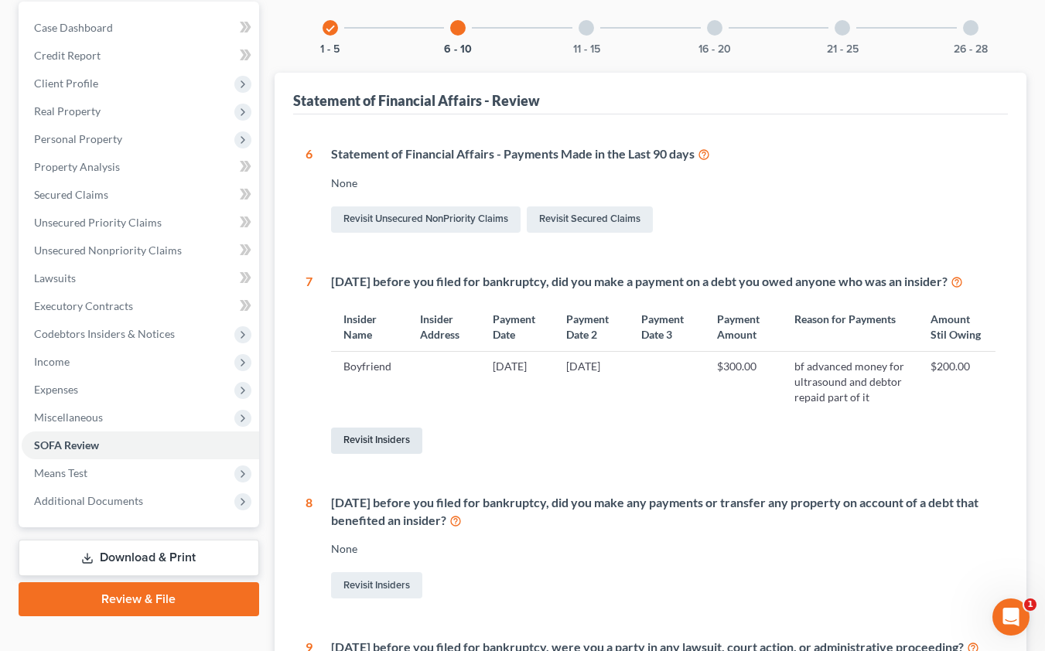
click at [361, 454] on link "Revisit Insiders" at bounding box center [376, 441] width 91 height 26
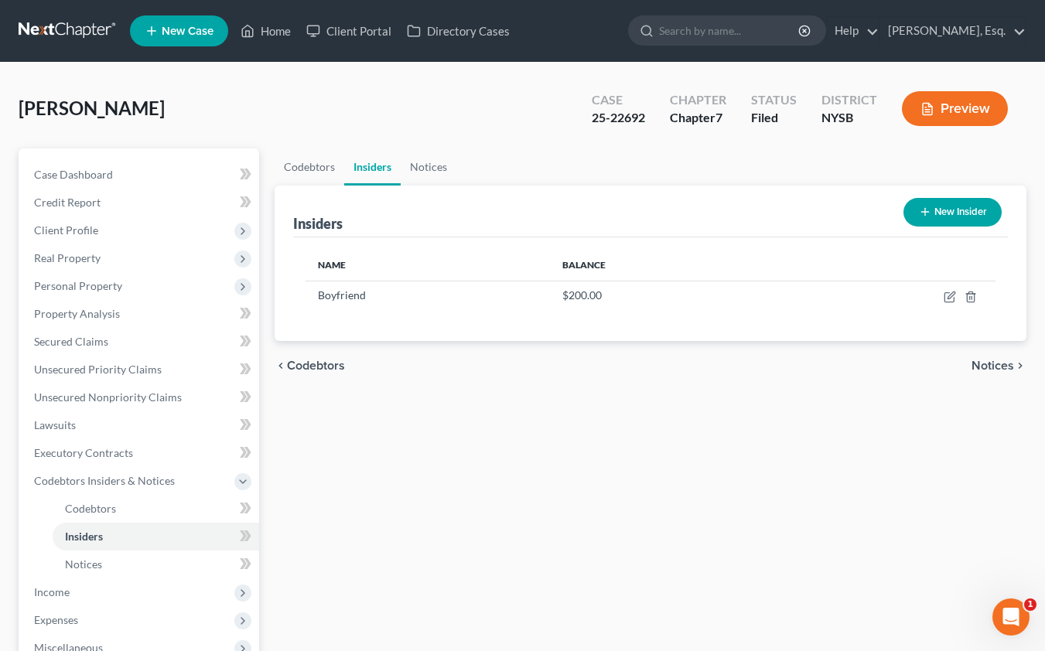
click at [944, 223] on button "New Insider" at bounding box center [952, 212] width 98 height 29
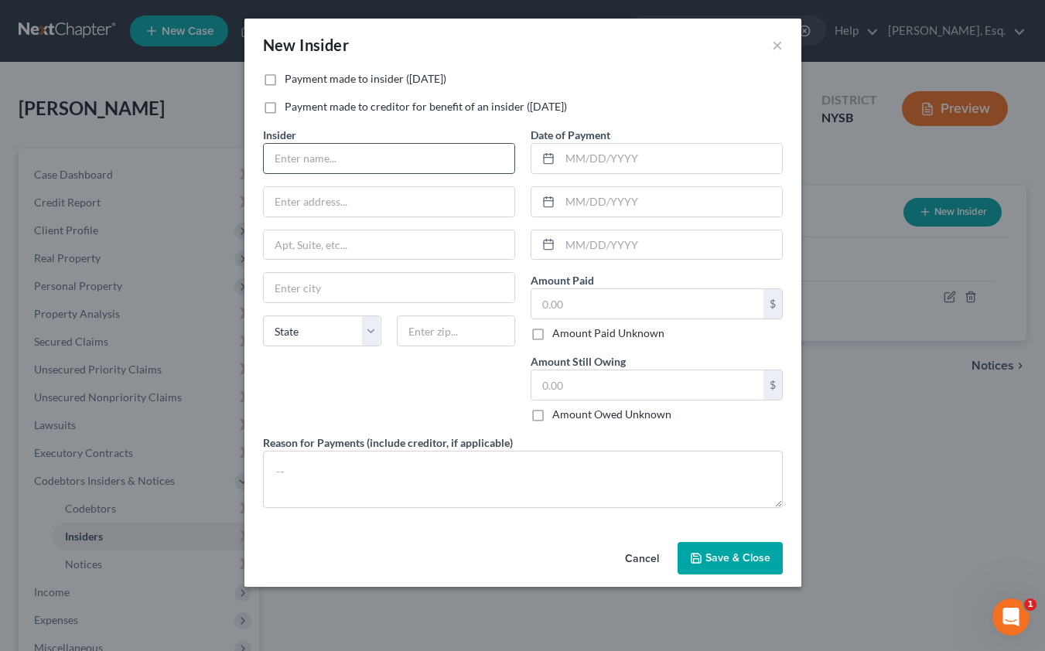
click at [457, 167] on input "text" at bounding box center [389, 158] width 251 height 29
click at [282, 161] on input "Inlaws" at bounding box center [389, 158] width 251 height 29
type input "In laws"
click at [592, 156] on input "text" at bounding box center [671, 158] width 222 height 29
type input "[DATE]"
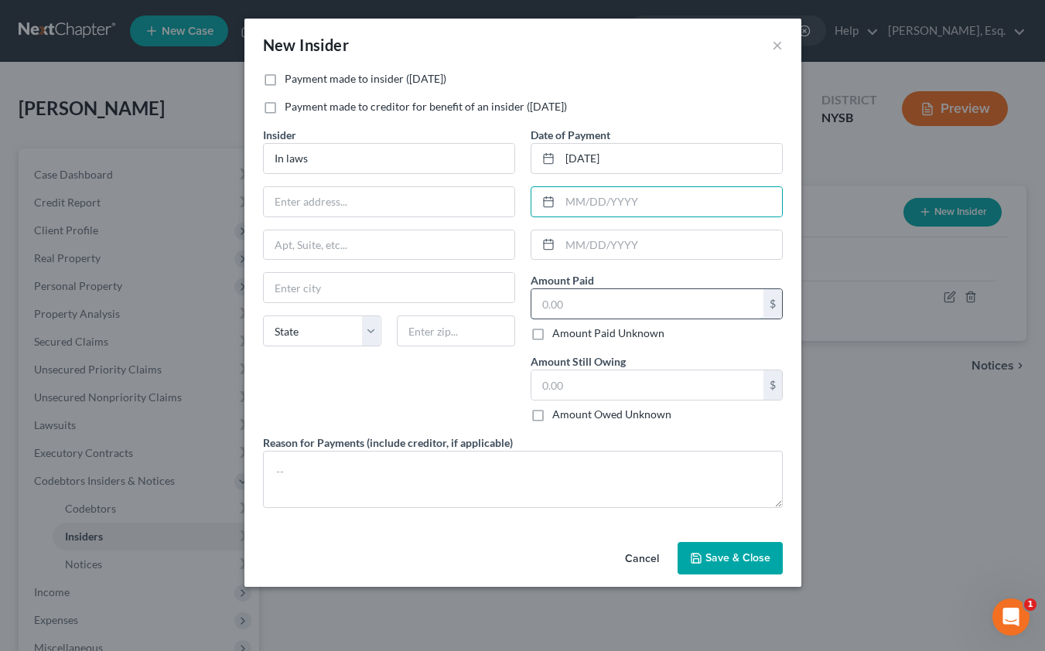
click at [611, 302] on input "text" at bounding box center [647, 303] width 232 height 29
type input "1,000"
click at [550, 378] on input "text" at bounding box center [647, 384] width 232 height 29
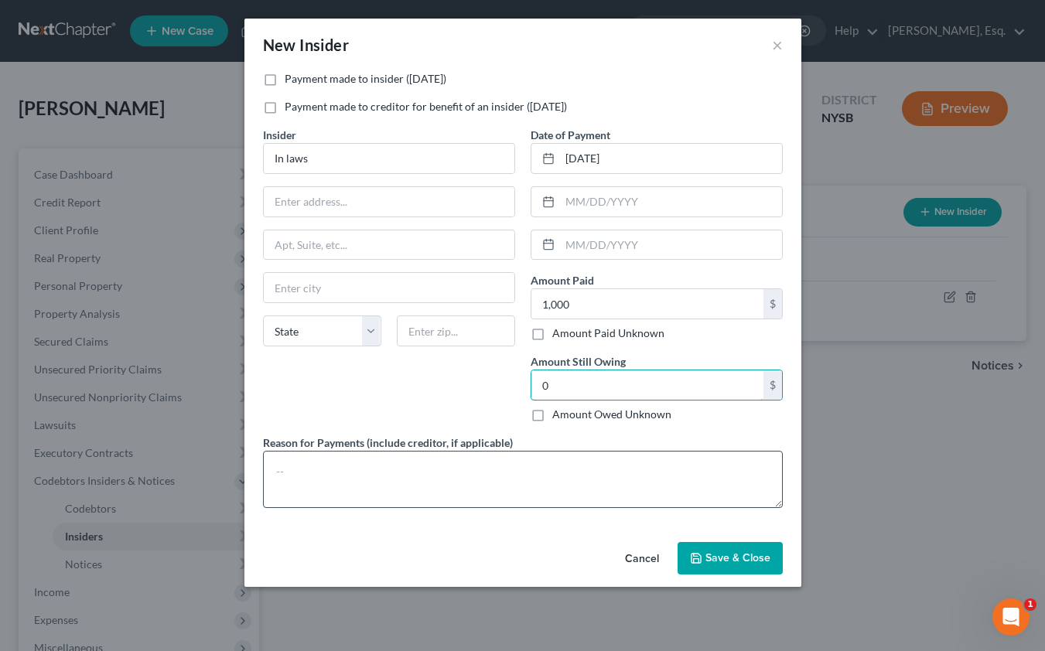
type input "0"
click at [407, 493] on textarea at bounding box center [523, 479] width 520 height 57
type textarea "Repaid inlaws for funds advanced for new air conditioner"
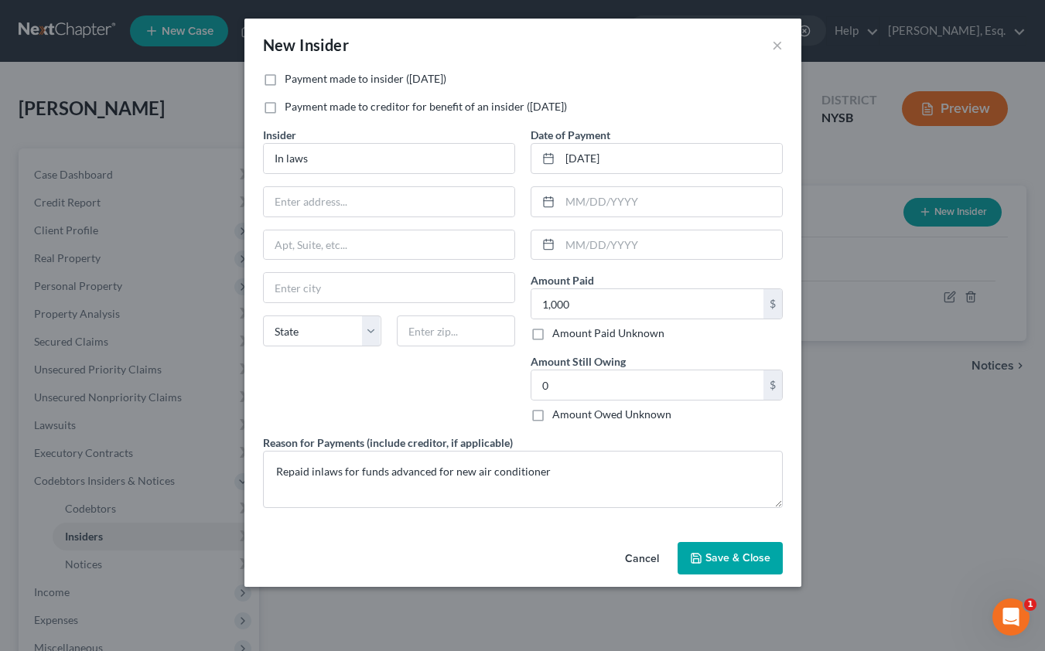
click at [363, 92] on div "Payment made to insider ([DATE]) Payment made to creditor for benefit of an ins…" at bounding box center [522, 99] width 535 height 56
click at [363, 81] on label "Payment made to insider ([DATE])" at bounding box center [366, 78] width 162 height 15
click at [301, 81] on input "Payment made to insider ([DATE])" at bounding box center [296, 76] width 10 height 10
checkbox input "true"
click at [727, 561] on span "Save & Close" at bounding box center [737, 557] width 65 height 13
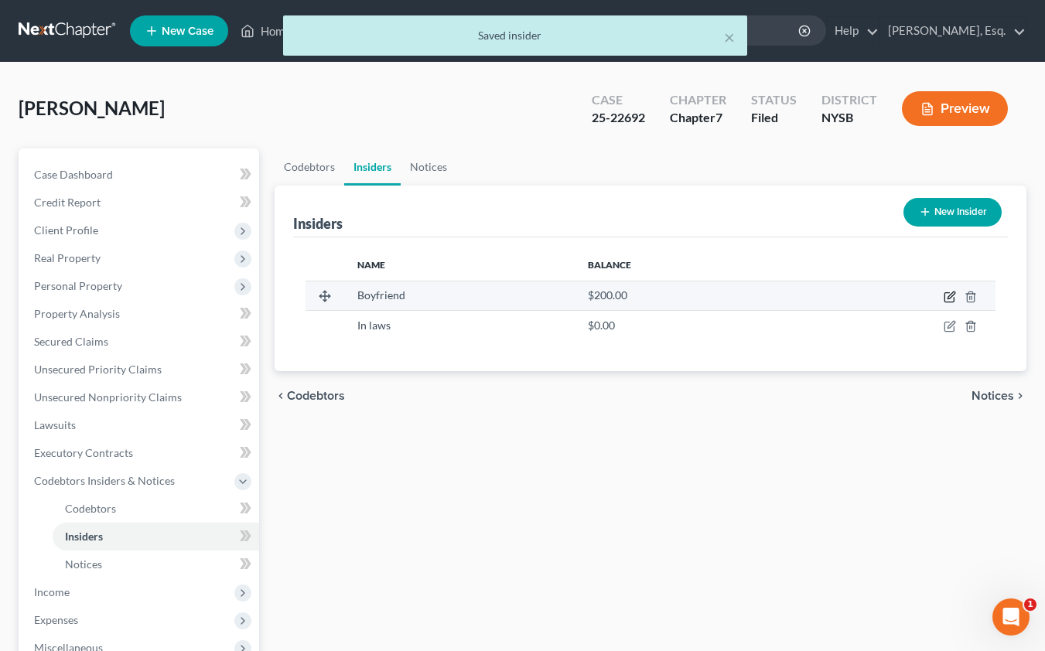
click at [947, 296] on icon "button" at bounding box center [950, 297] width 12 height 12
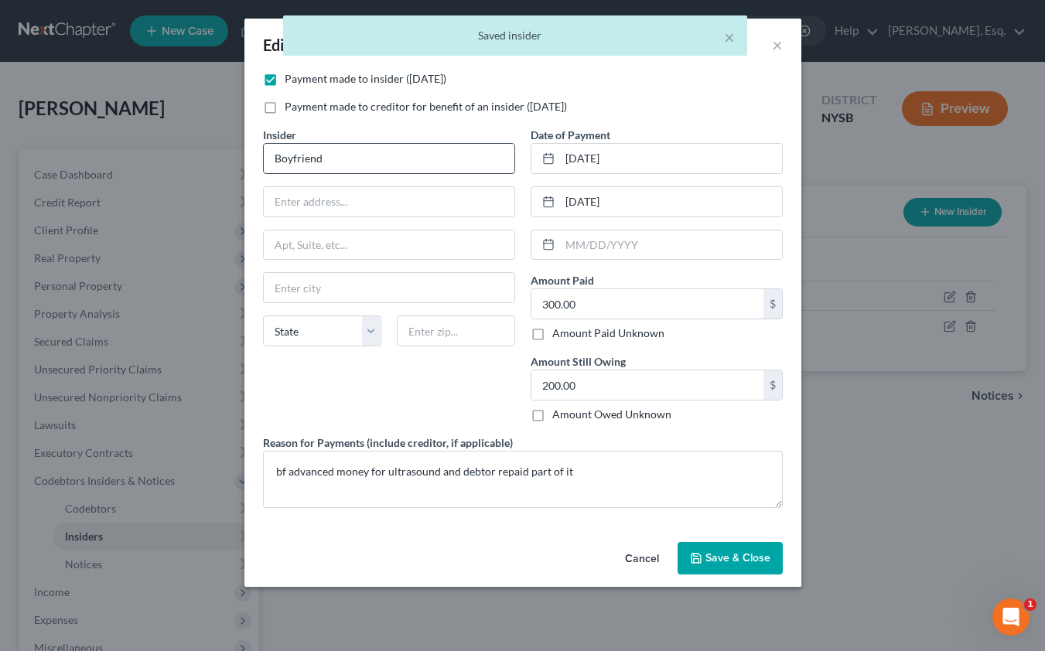
click at [411, 164] on input "Boyfriend" at bounding box center [389, 158] width 251 height 29
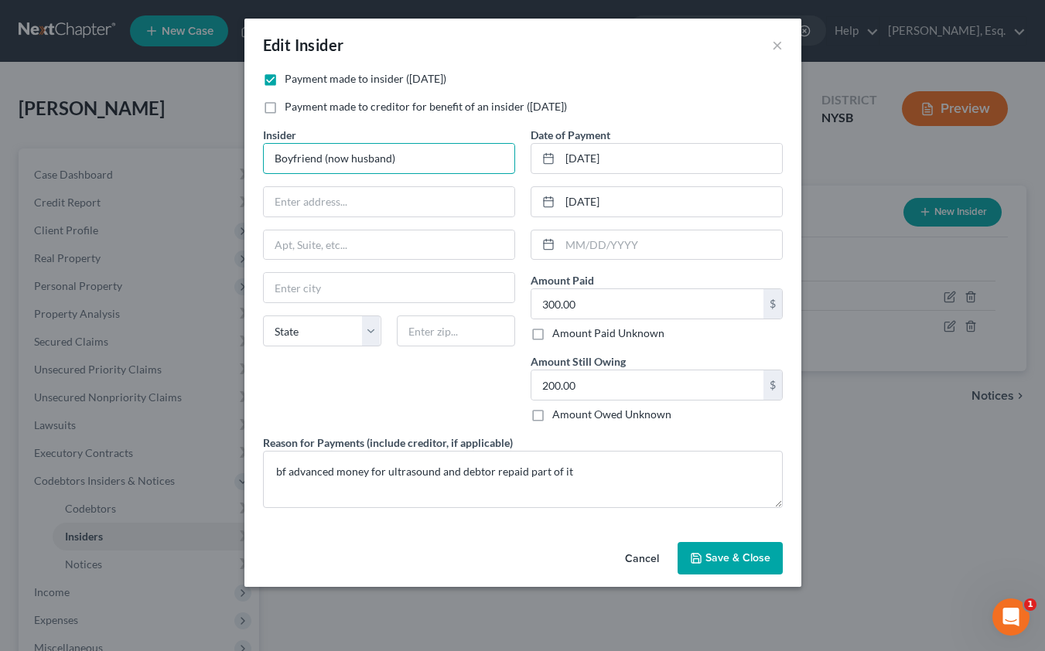
type input "Boyfriend (now husband)"
click at [732, 565] on button "Save & Close" at bounding box center [729, 558] width 105 height 32
